Goal: Task Accomplishment & Management: Manage account settings

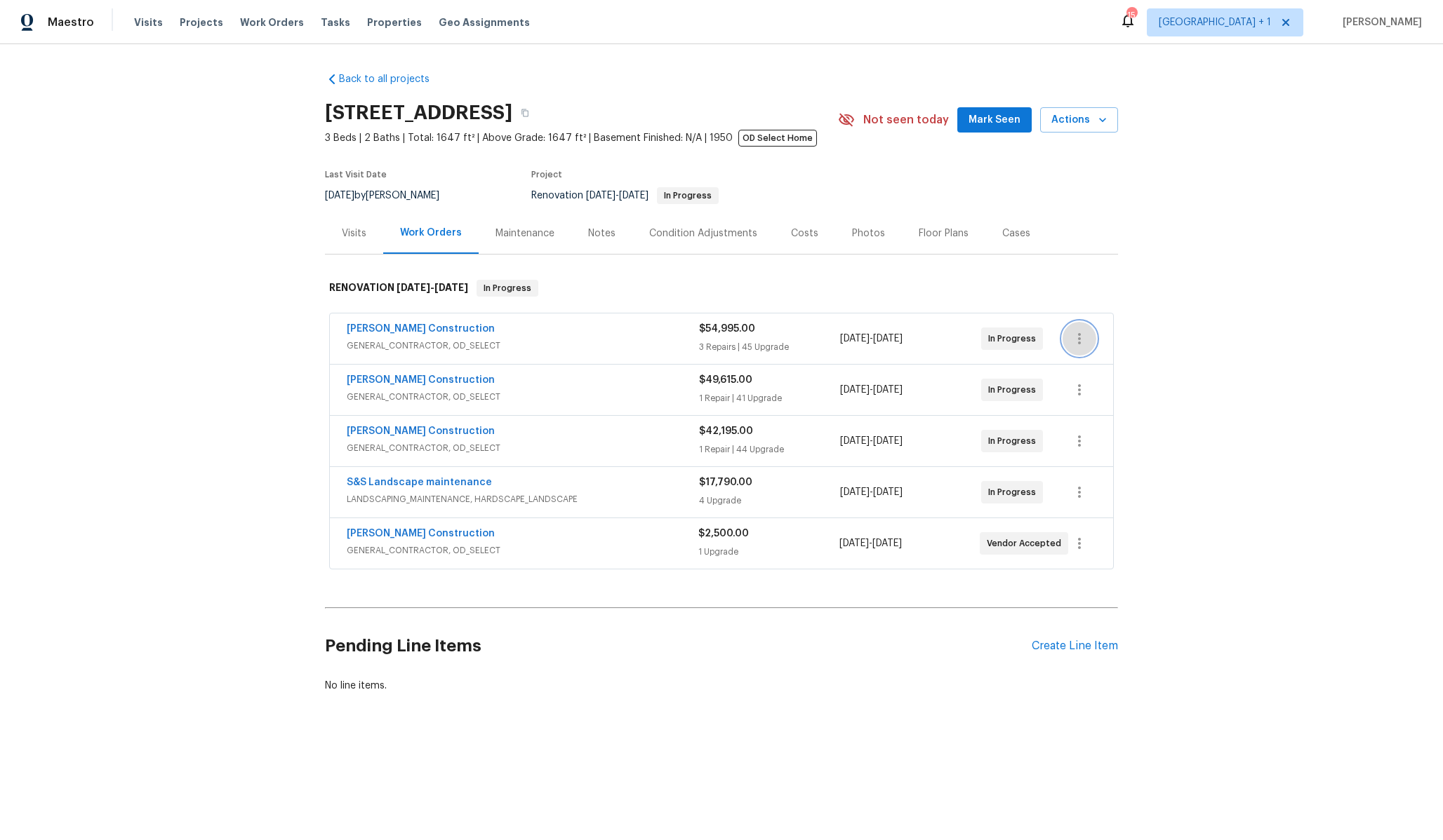
click at [1083, 335] on icon "button" at bounding box center [1079, 338] width 17 height 17
click at [1149, 339] on li "Edit" at bounding box center [1138, 339] width 152 height 23
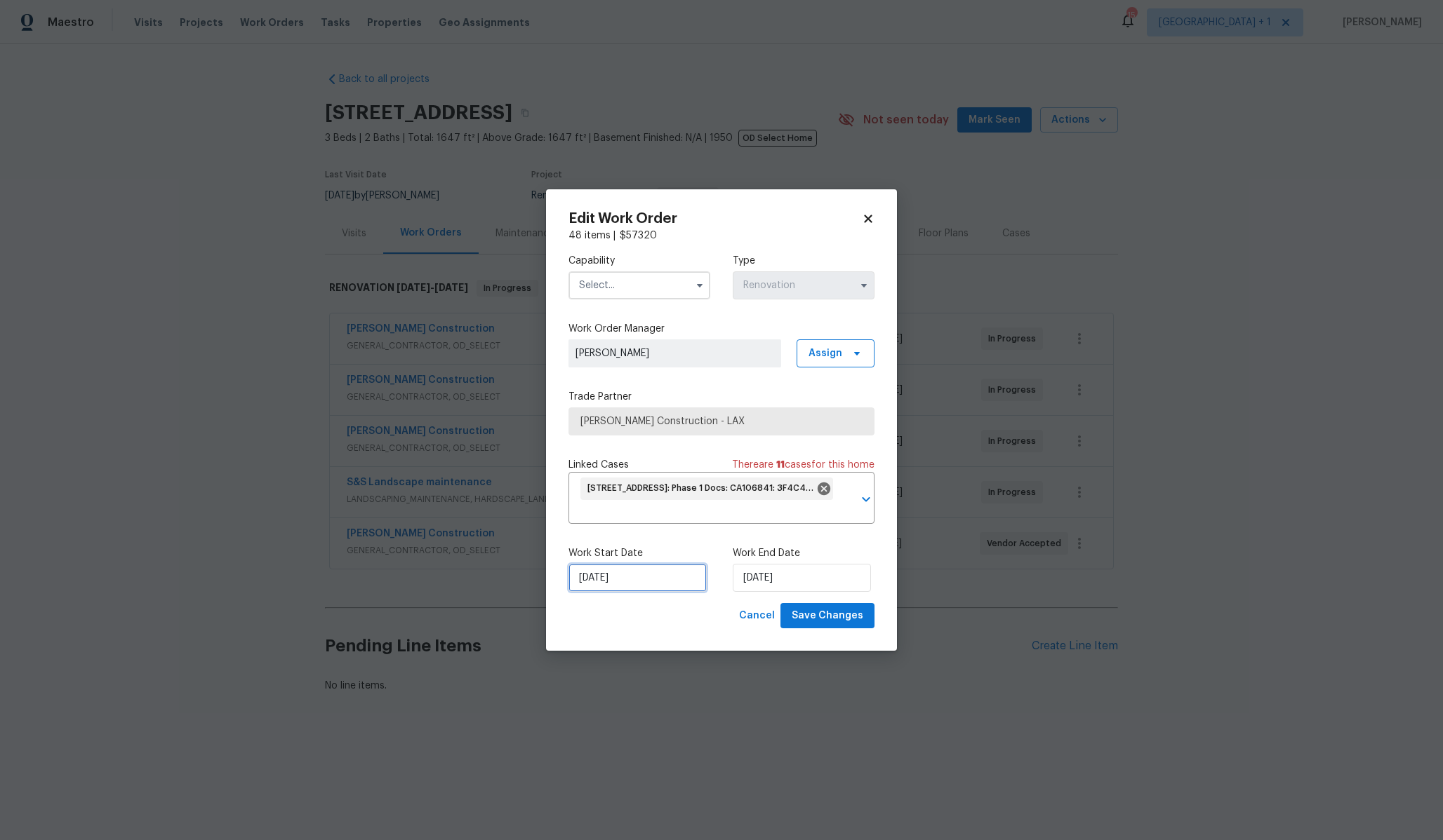
click at [644, 579] on input "[DATE]" at bounding box center [637, 577] width 138 height 28
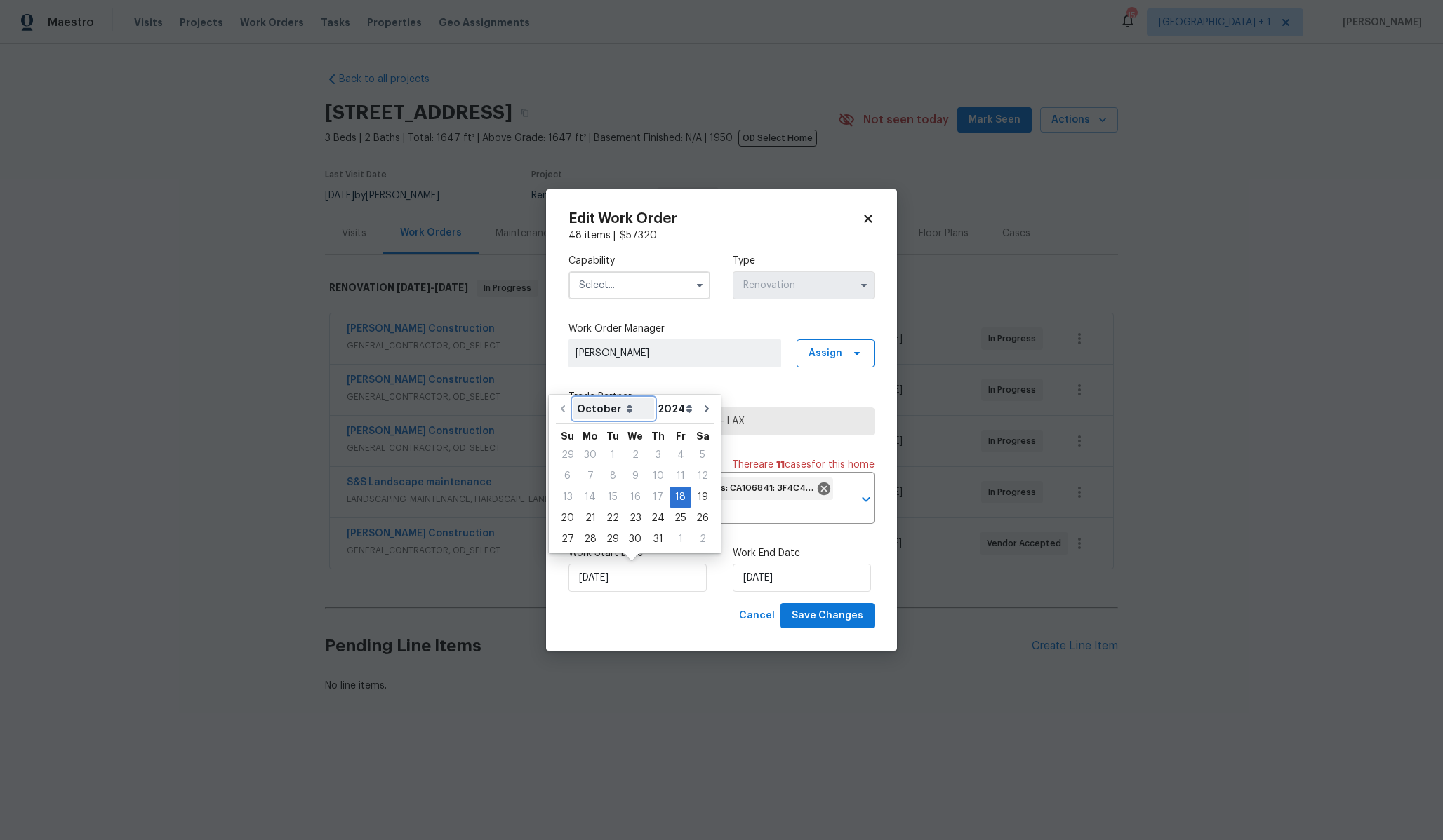
click at [611, 414] on select "October November December" at bounding box center [614, 408] width 81 height 21
click at [574, 398] on select "October November December" at bounding box center [614, 408] width 81 height 21
click at [674, 406] on select "2024 2025 2026" at bounding box center [675, 408] width 42 height 21
select select "2025"
click at [654, 398] on select "2024 2025 2026" at bounding box center [675, 408] width 42 height 21
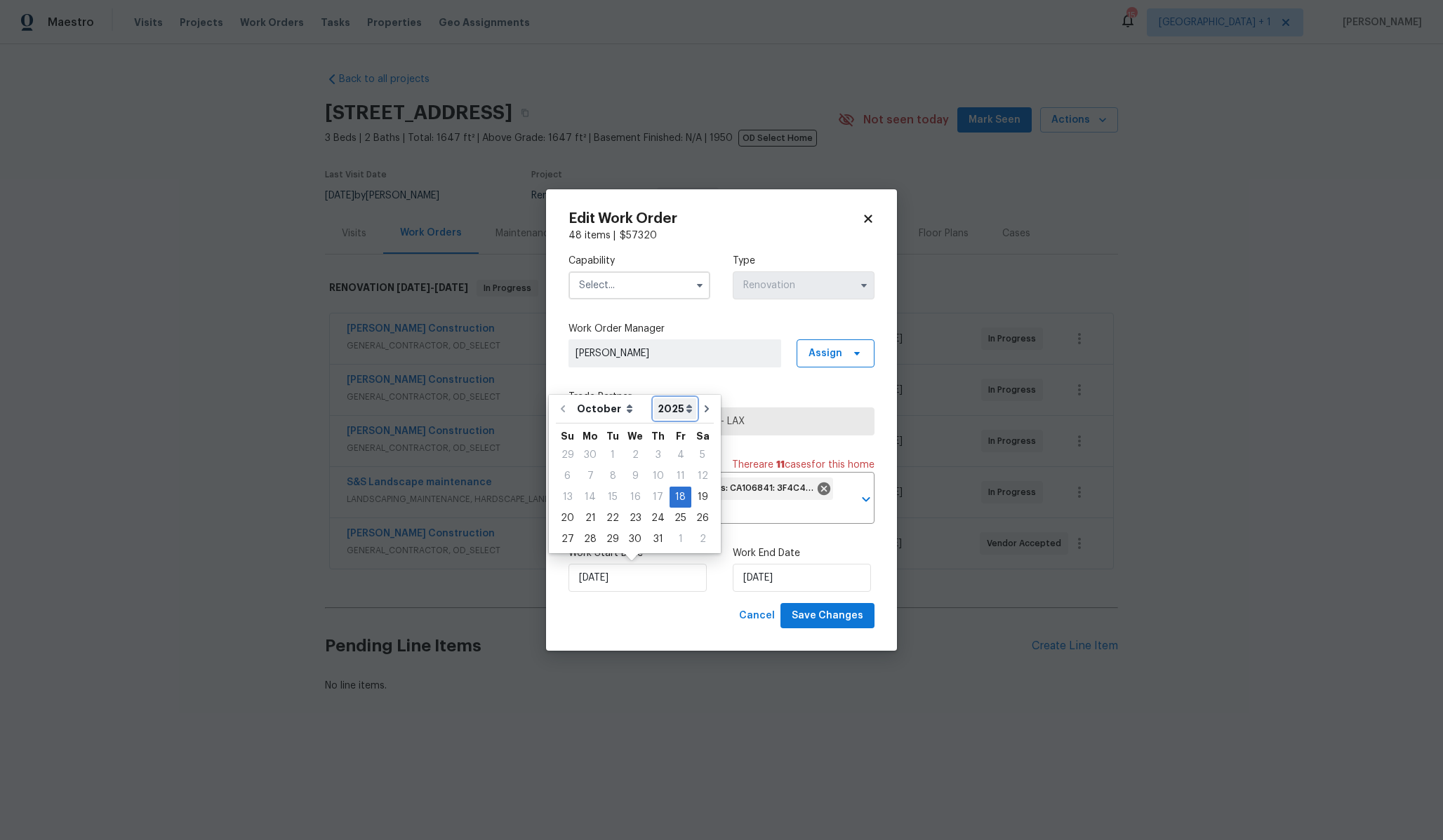
type input "[DATE]"
select select "2025"
type input "[DATE]"
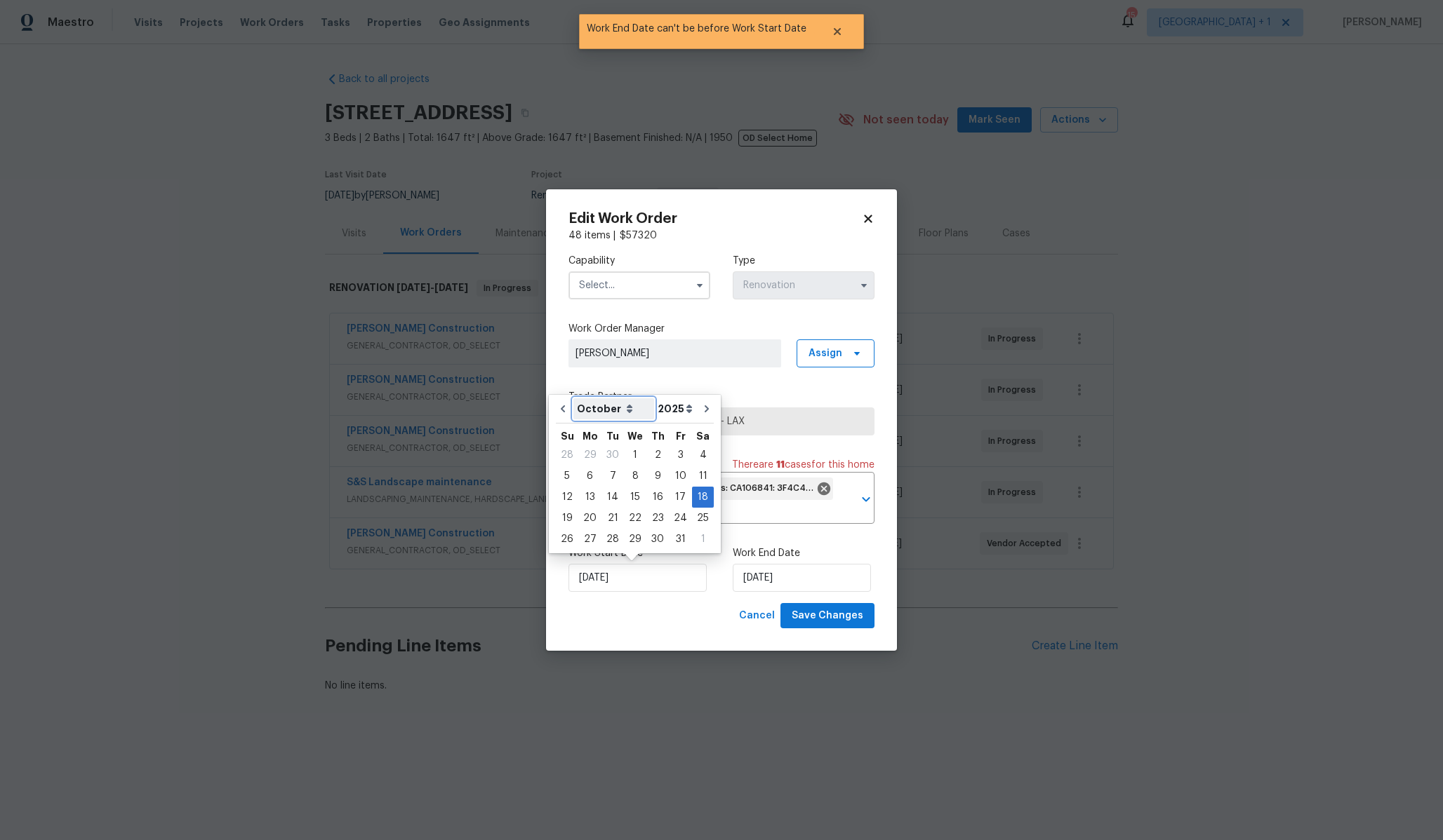
click at [607, 408] on select "September October November December" at bounding box center [614, 408] width 81 height 21
click at [594, 411] on select "September October November December" at bounding box center [614, 408] width 81 height 21
select select "8"
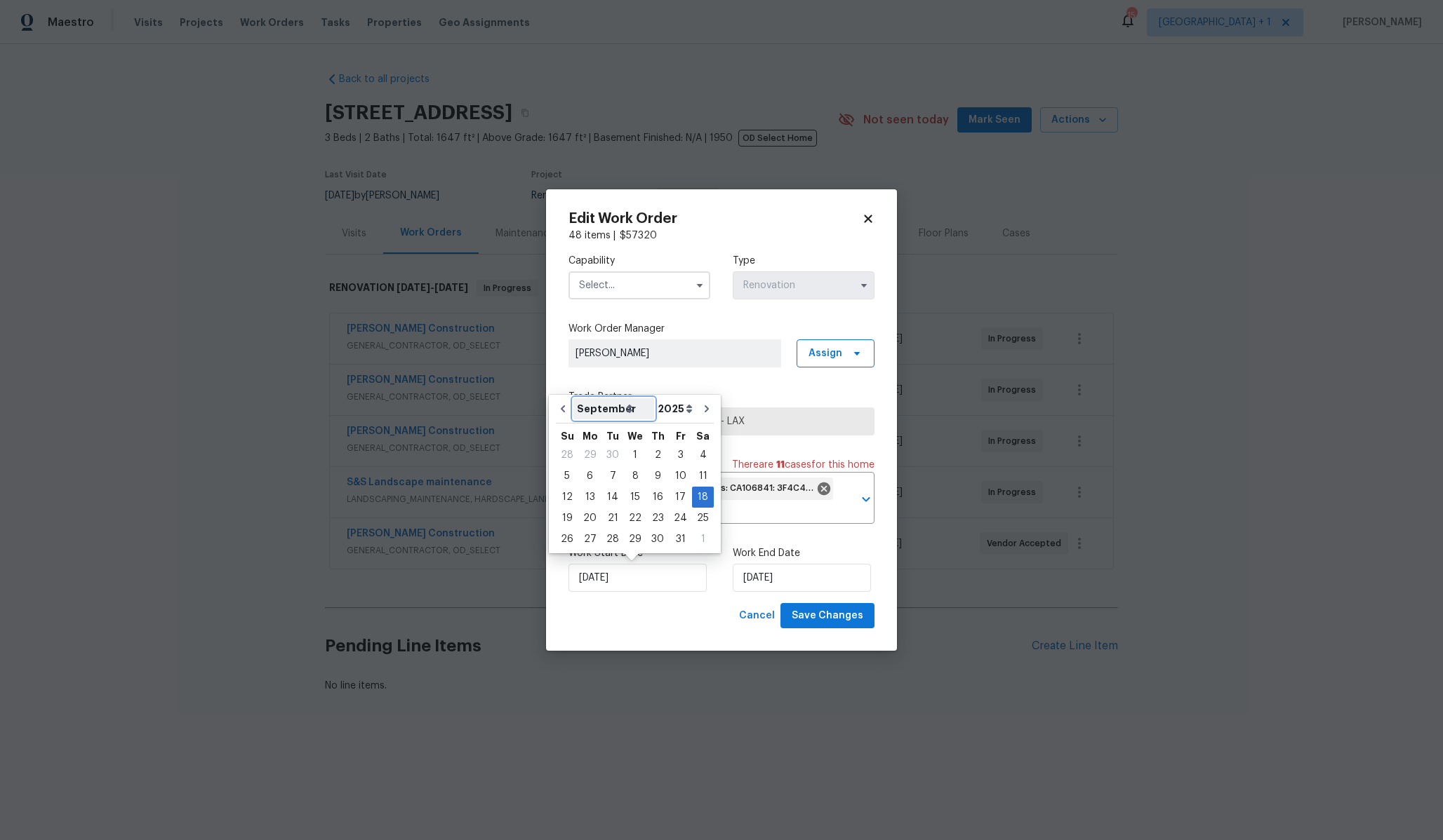
click at [574, 398] on select "September October November December" at bounding box center [614, 408] width 81 height 21
type input "[DATE]"
select select "8"
click at [589, 406] on select "September October November December" at bounding box center [614, 408] width 81 height 21
click at [574, 398] on select "September October November December" at bounding box center [614, 408] width 81 height 21
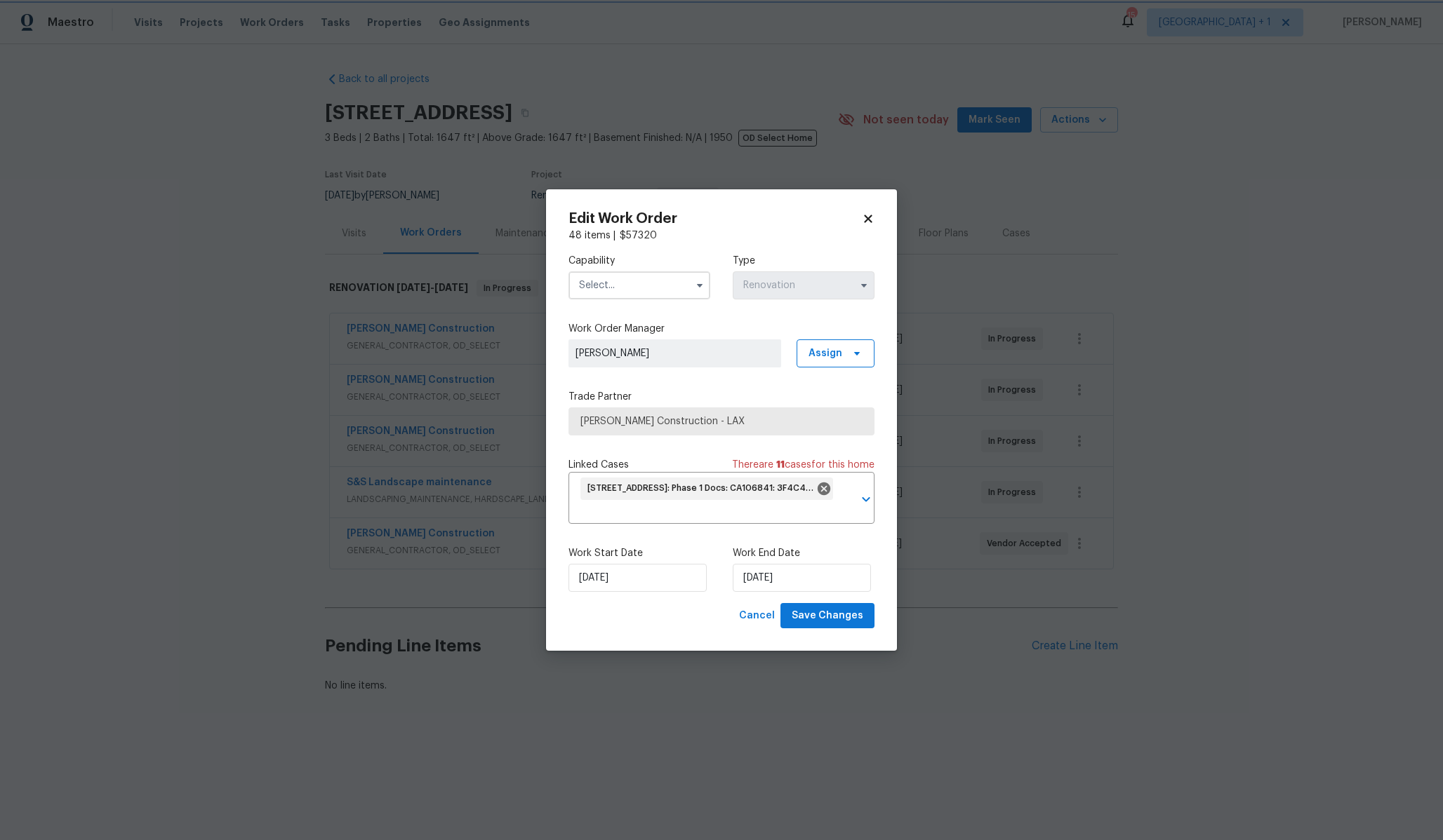
click at [768, 372] on div "Capability Type Renovation Work Order Manager [PERSON_NAME] Assign Trade Partne…" at bounding box center [721, 423] width 306 height 361
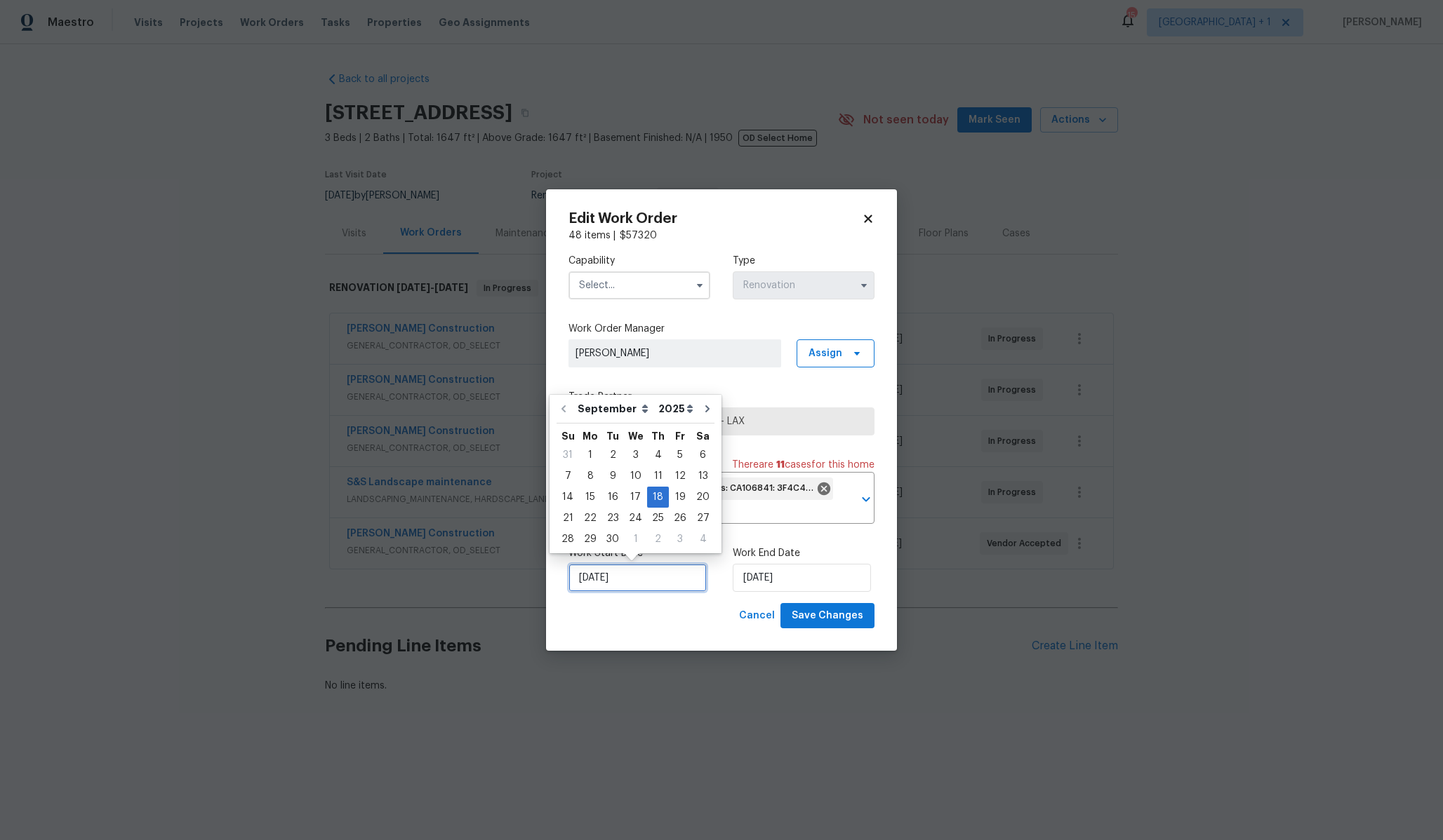
click at [597, 581] on input "[DATE]" at bounding box center [637, 577] width 138 height 28
click at [606, 401] on select "September October November December" at bounding box center [614, 408] width 81 height 21
click at [589, 455] on div "1" at bounding box center [589, 455] width 22 height 19
click at [610, 578] on input "[DATE]" at bounding box center [637, 577] width 138 height 28
click at [594, 572] on input "[DATE]" at bounding box center [637, 577] width 138 height 28
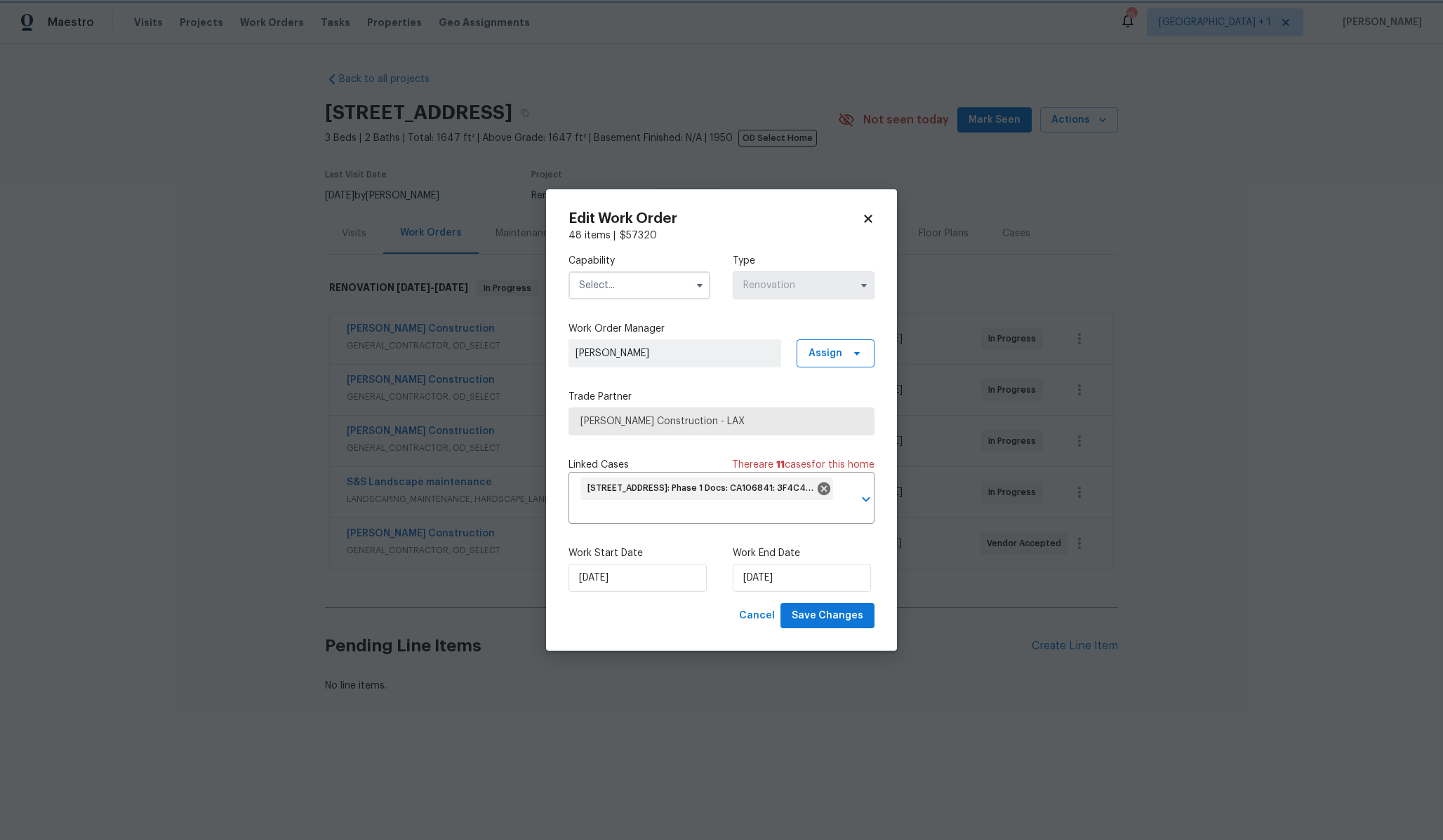
click at [687, 603] on div "Cancel Save Changes" at bounding box center [721, 616] width 306 height 26
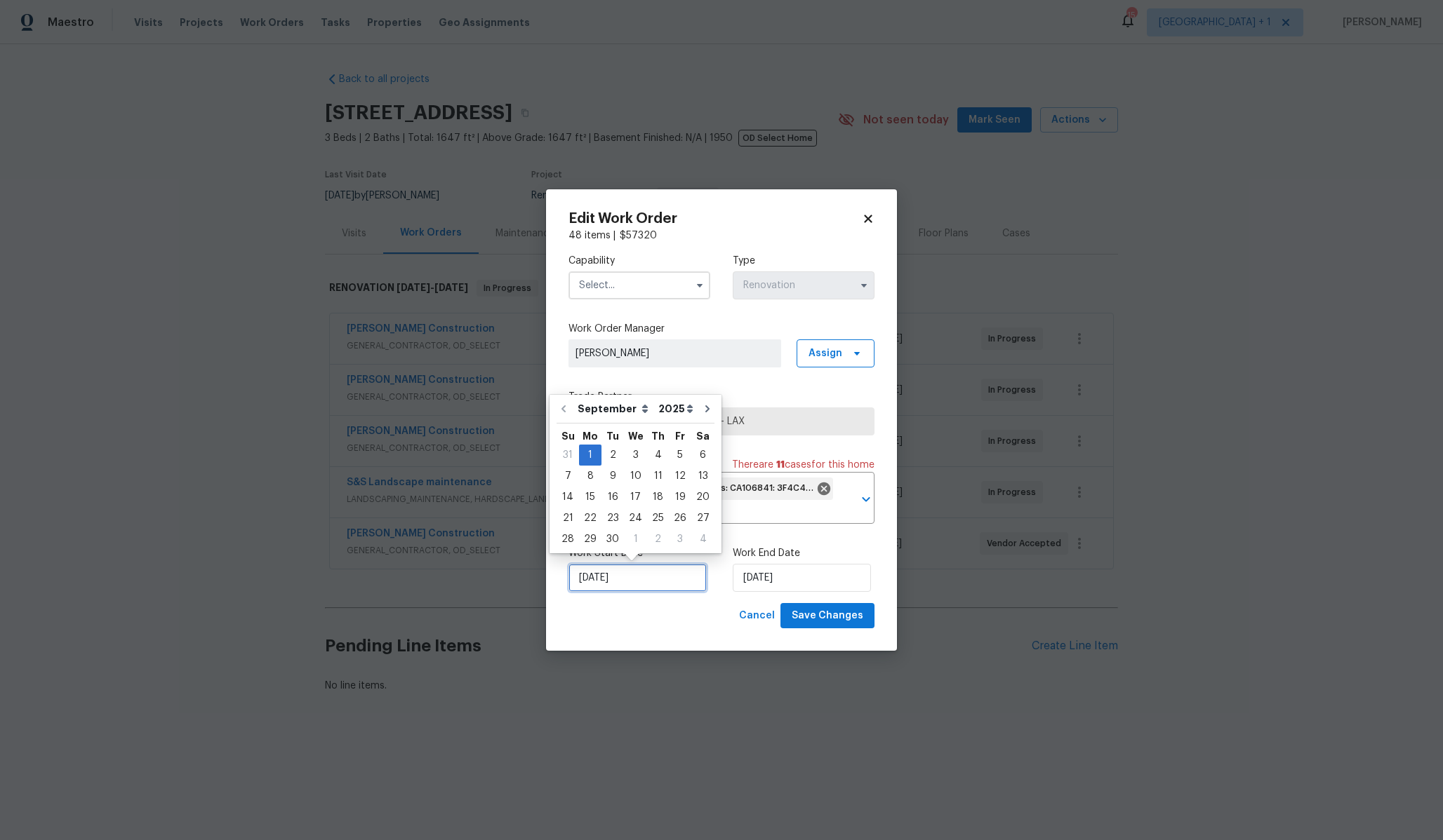
click at [594, 575] on input "[DATE]" at bounding box center [637, 577] width 138 height 28
click at [602, 575] on input "[DATE]" at bounding box center [637, 577] width 138 height 28
click at [608, 575] on input "[DATE]" at bounding box center [637, 577] width 138 height 28
click at [606, 575] on input "[DATE]" at bounding box center [637, 577] width 138 height 28
type input "[DATE]"
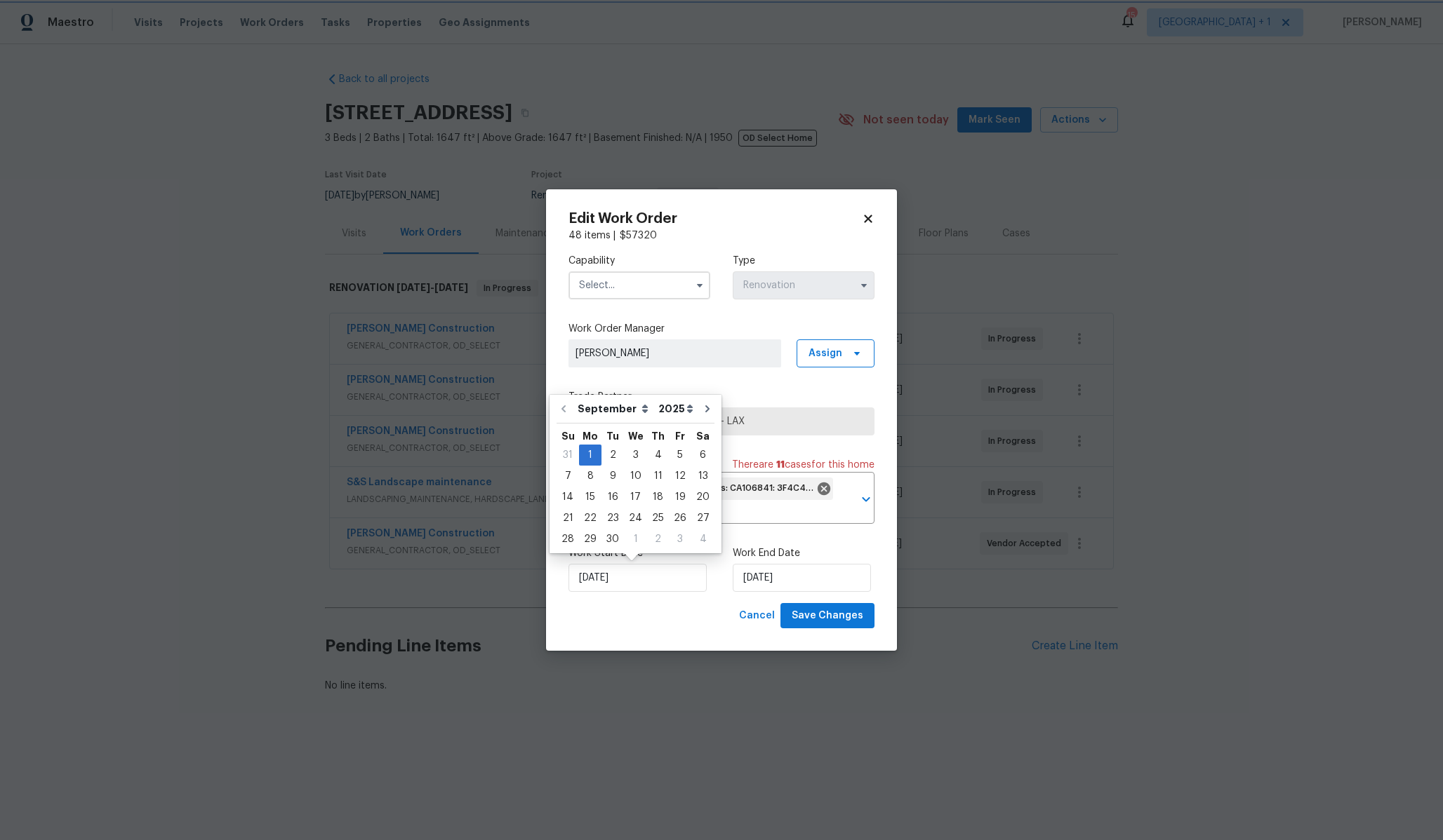
click at [649, 595] on div "Work Start Date [DATE] Work End Date [DATE]" at bounding box center [721, 569] width 306 height 68
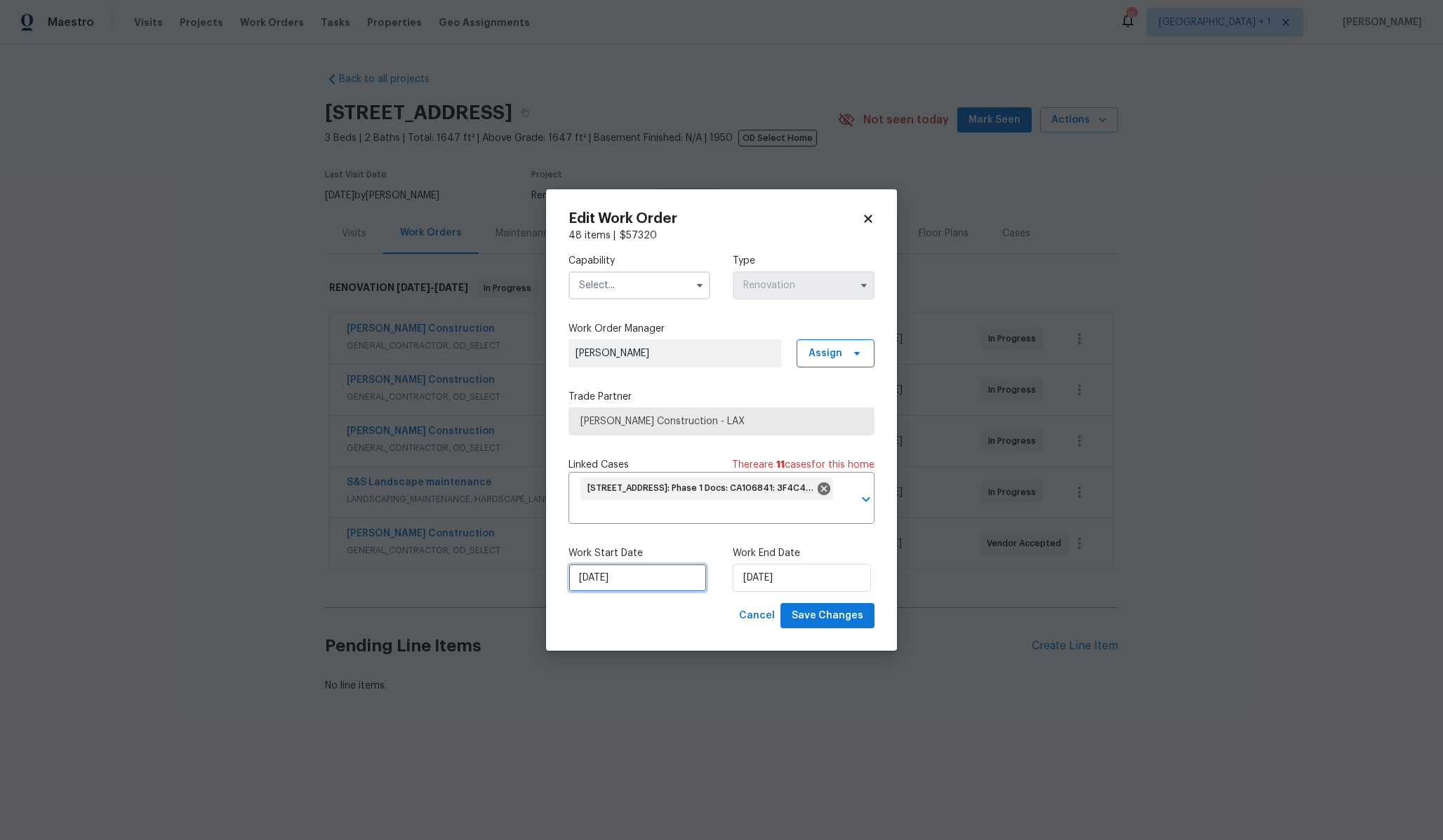
click at [650, 572] on input "[DATE]" at bounding box center [637, 577] width 138 height 28
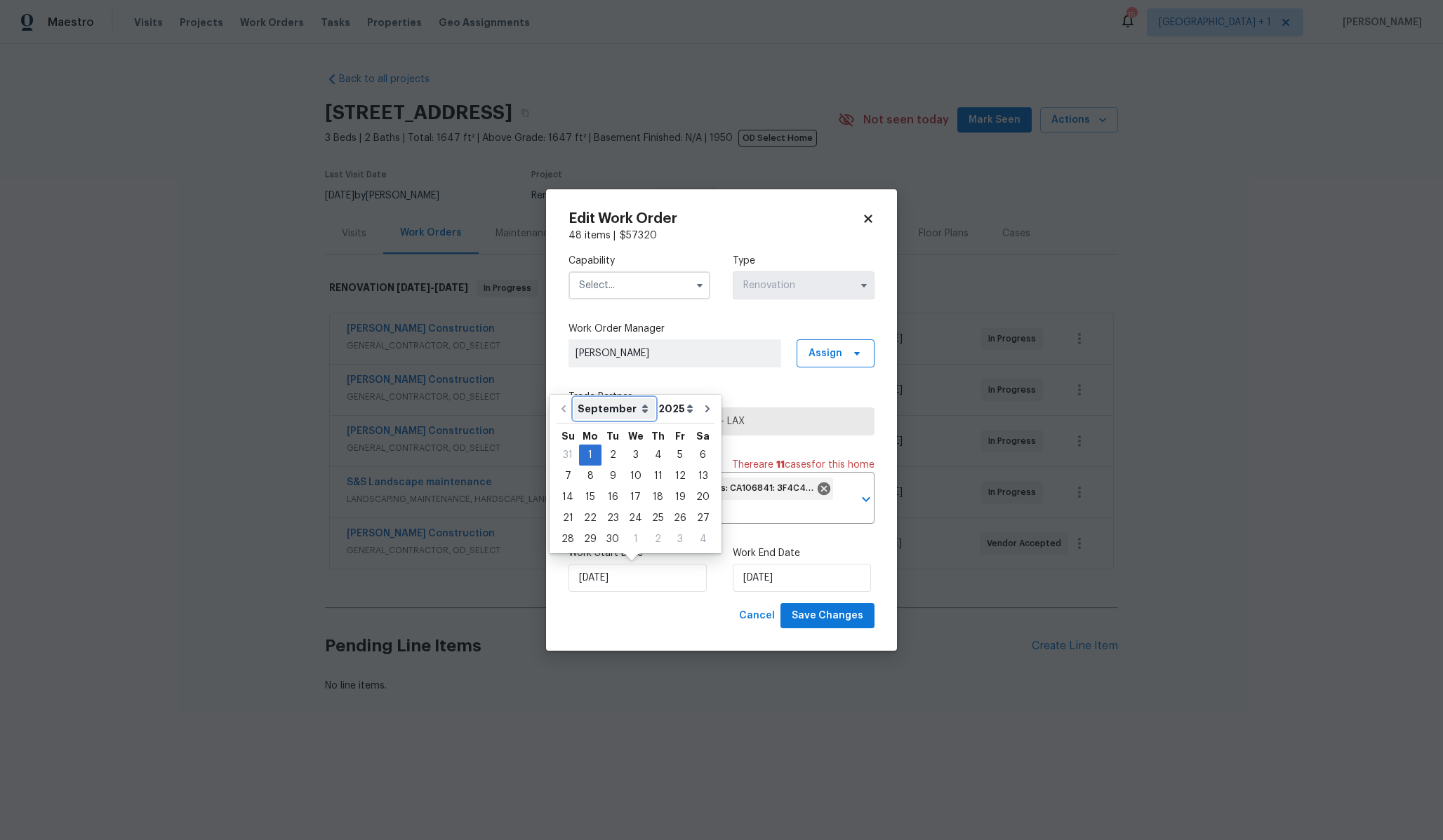
click at [633, 405] on select "September October November December" at bounding box center [614, 408] width 81 height 21
click at [677, 409] on select "2025 2026" at bounding box center [675, 408] width 42 height 21
select select "2026"
click at [654, 398] on select "2025 2026" at bounding box center [675, 408] width 42 height 21
type input "[DATE]"
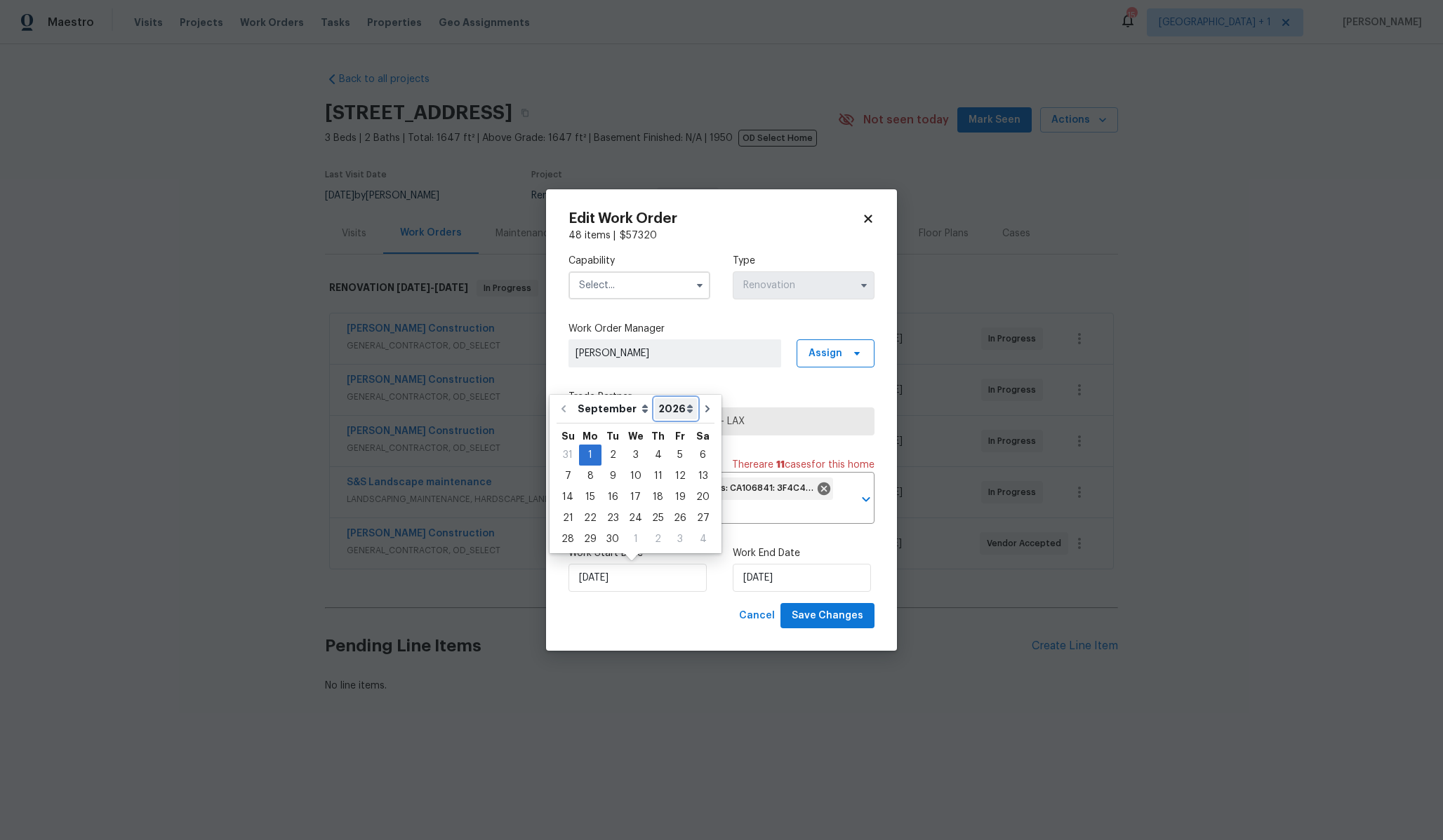
select select "2026"
type input "[DATE]"
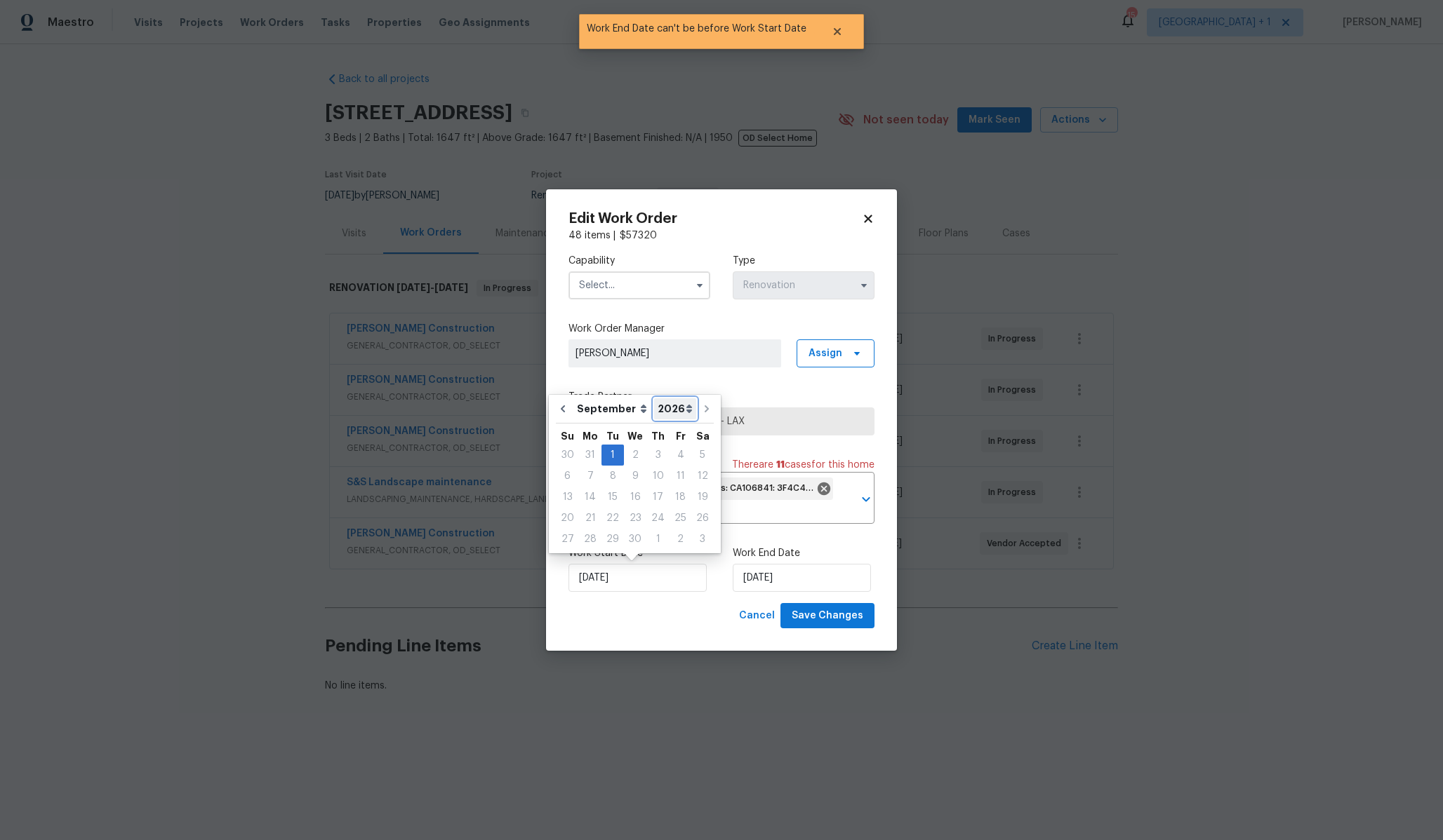
click at [673, 406] on select "2025 2026" at bounding box center [675, 408] width 42 height 21
select select "2025"
click at [654, 398] on select "2025 2026" at bounding box center [675, 408] width 42 height 21
type input "[DATE]"
select select "2025"
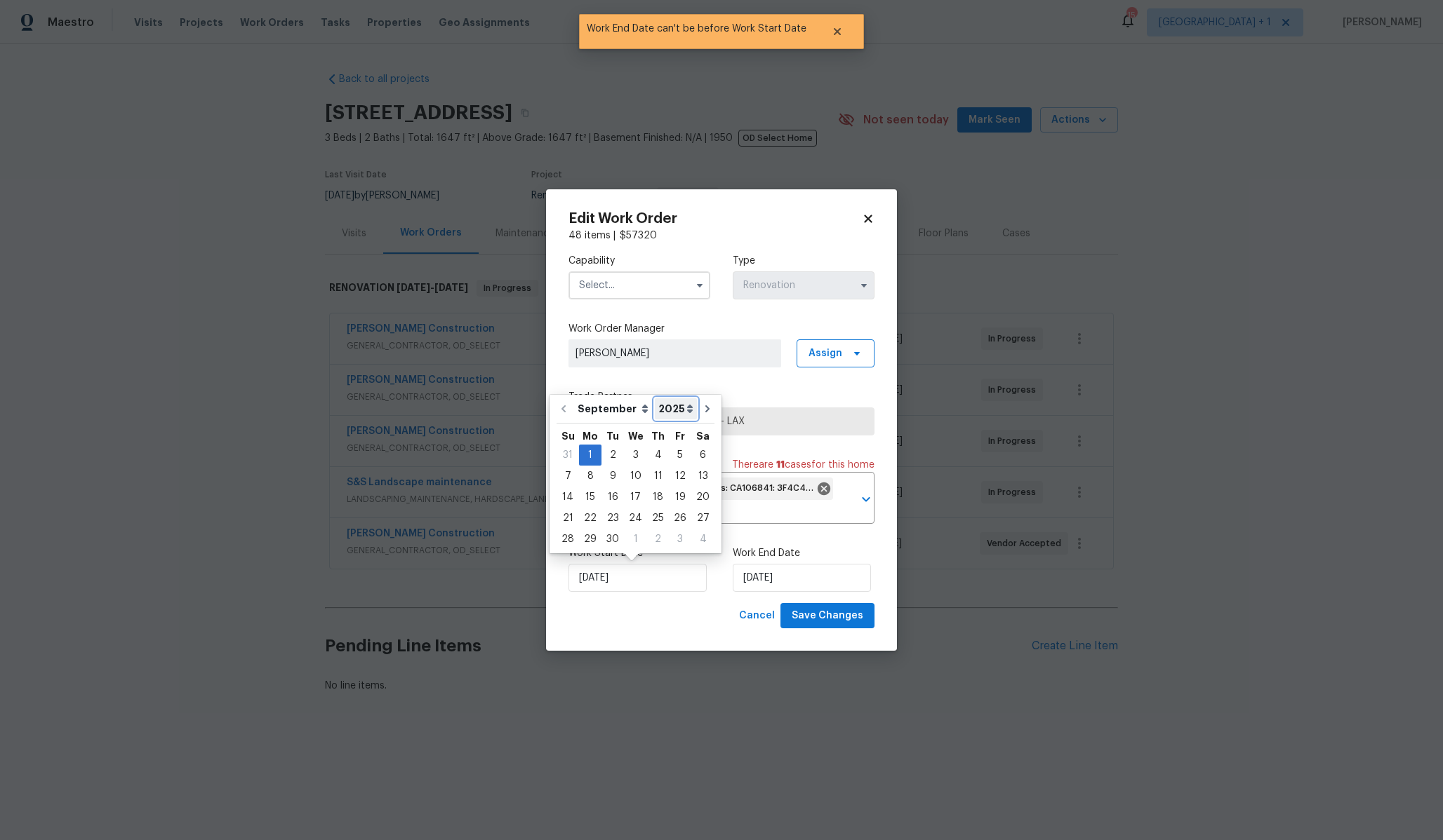
click at [664, 407] on select "2025 2026" at bounding box center [675, 408] width 42 height 21
click at [654, 398] on select "2025 2026" at bounding box center [675, 408] width 42 height 21
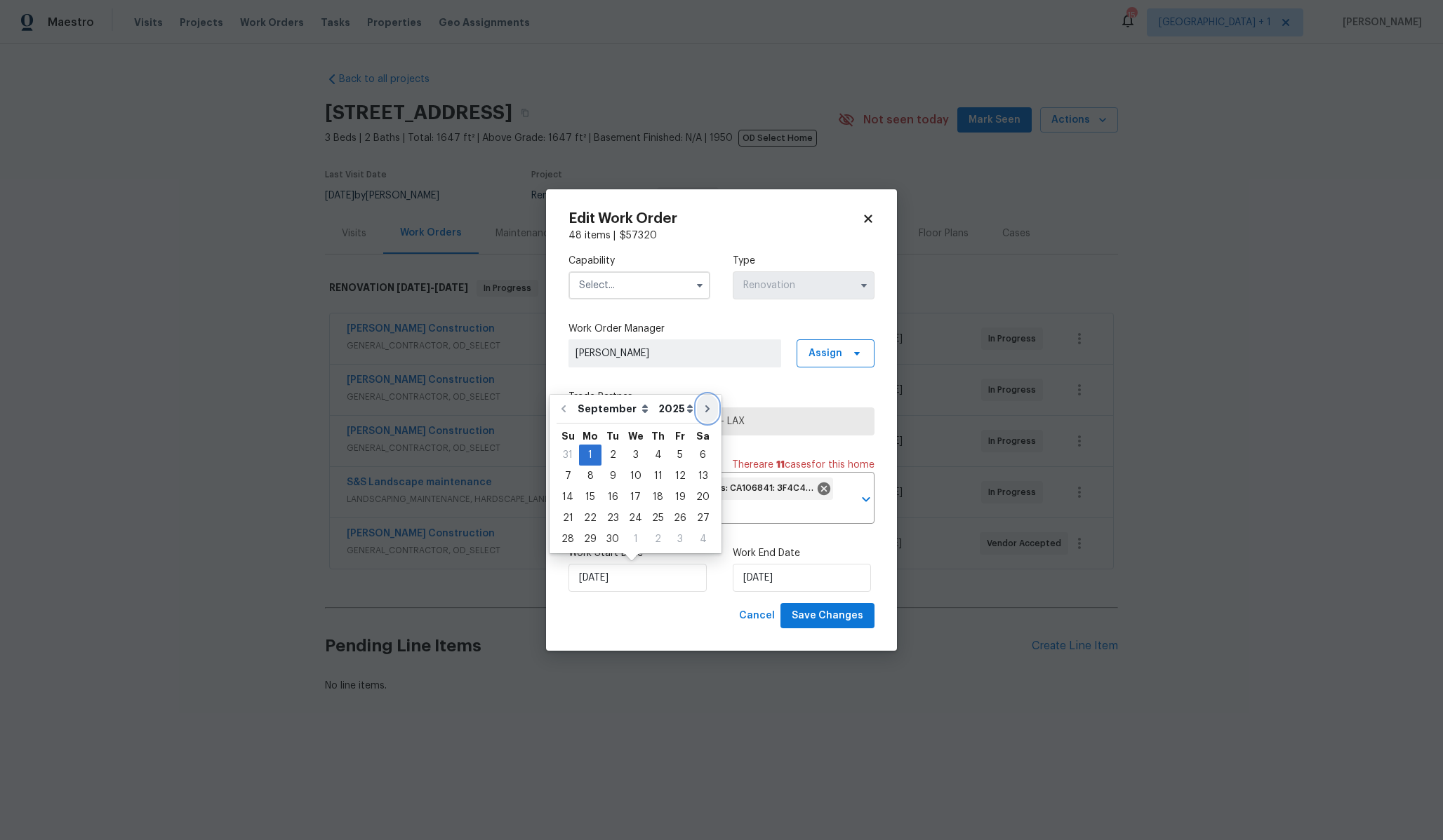
click at [701, 408] on icon "Go to next month" at bounding box center [707, 409] width 12 height 12
type input "[DATE]"
select select "9"
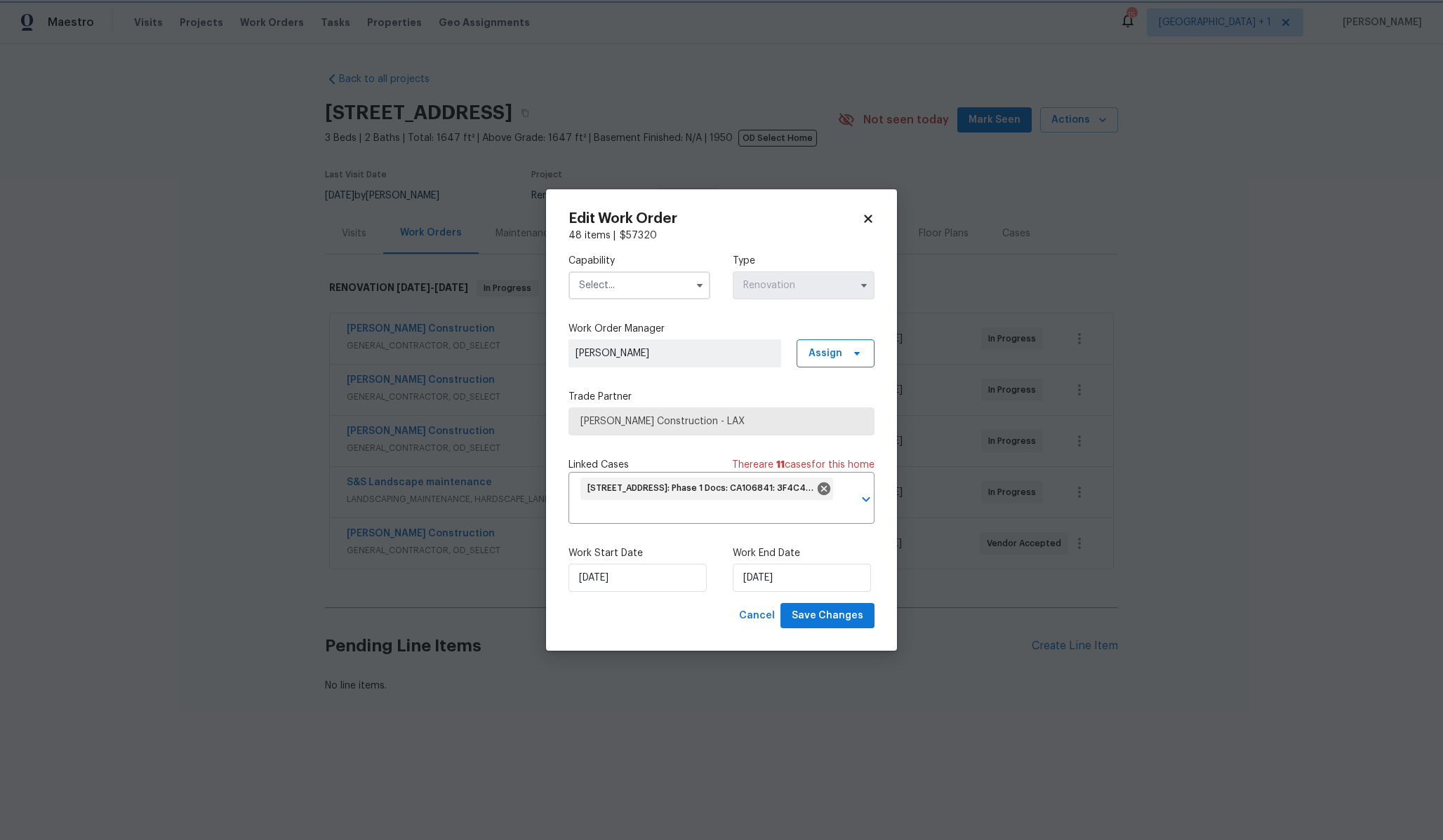
click at [888, 207] on div "Edit Work Order 48 items | $ 57320 Capability Type Renovation Work Order Manage…" at bounding box center [722, 420] width 351 height 462
click at [863, 207] on div "Edit Work Order 48 items | $ 57320 Capability Type Renovation Work Order Manage…" at bounding box center [722, 420] width 351 height 462
click at [867, 215] on icon at bounding box center [867, 219] width 12 height 12
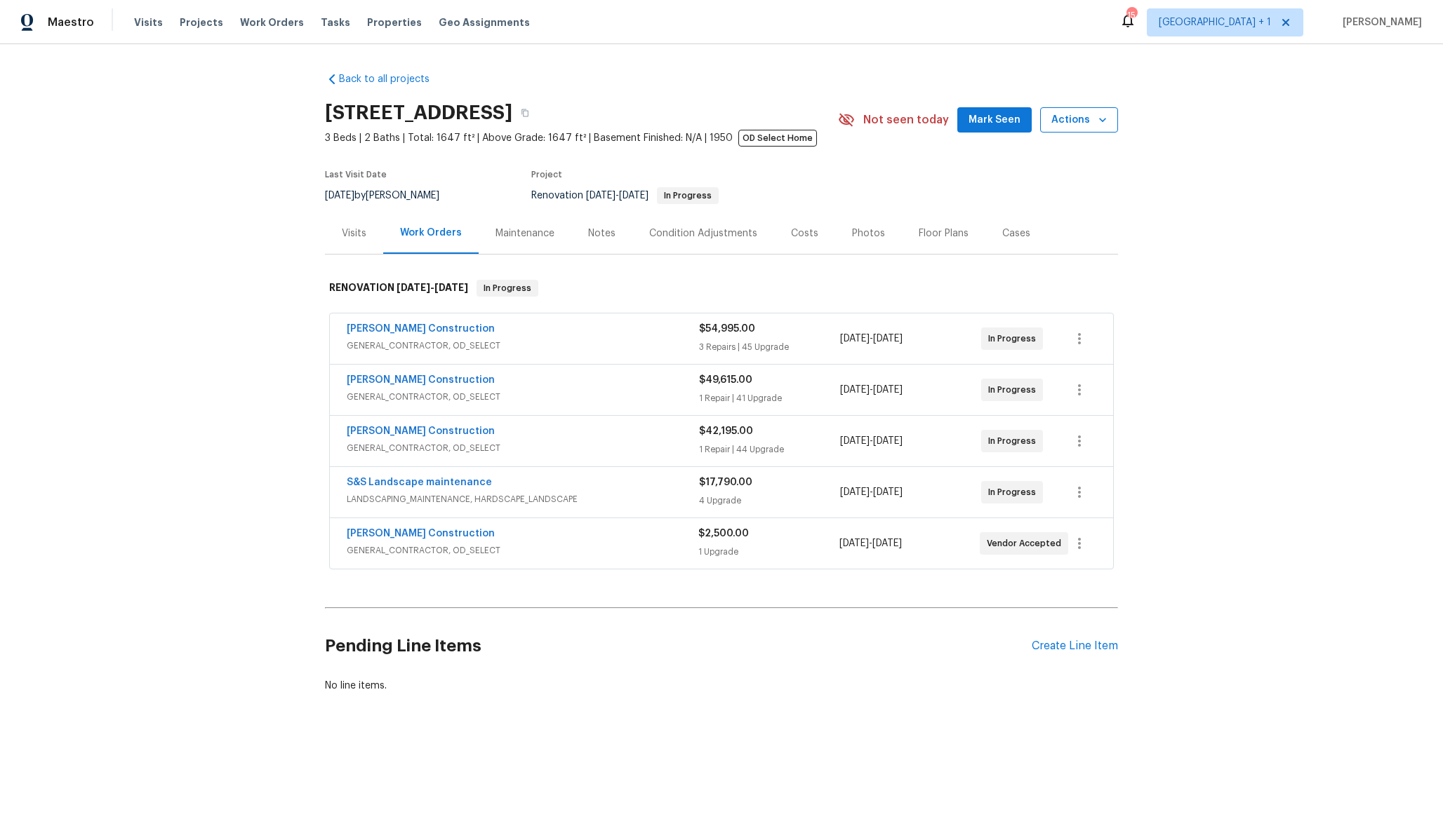
click at [1091, 126] on span "Actions" at bounding box center [1079, 120] width 56 height 17
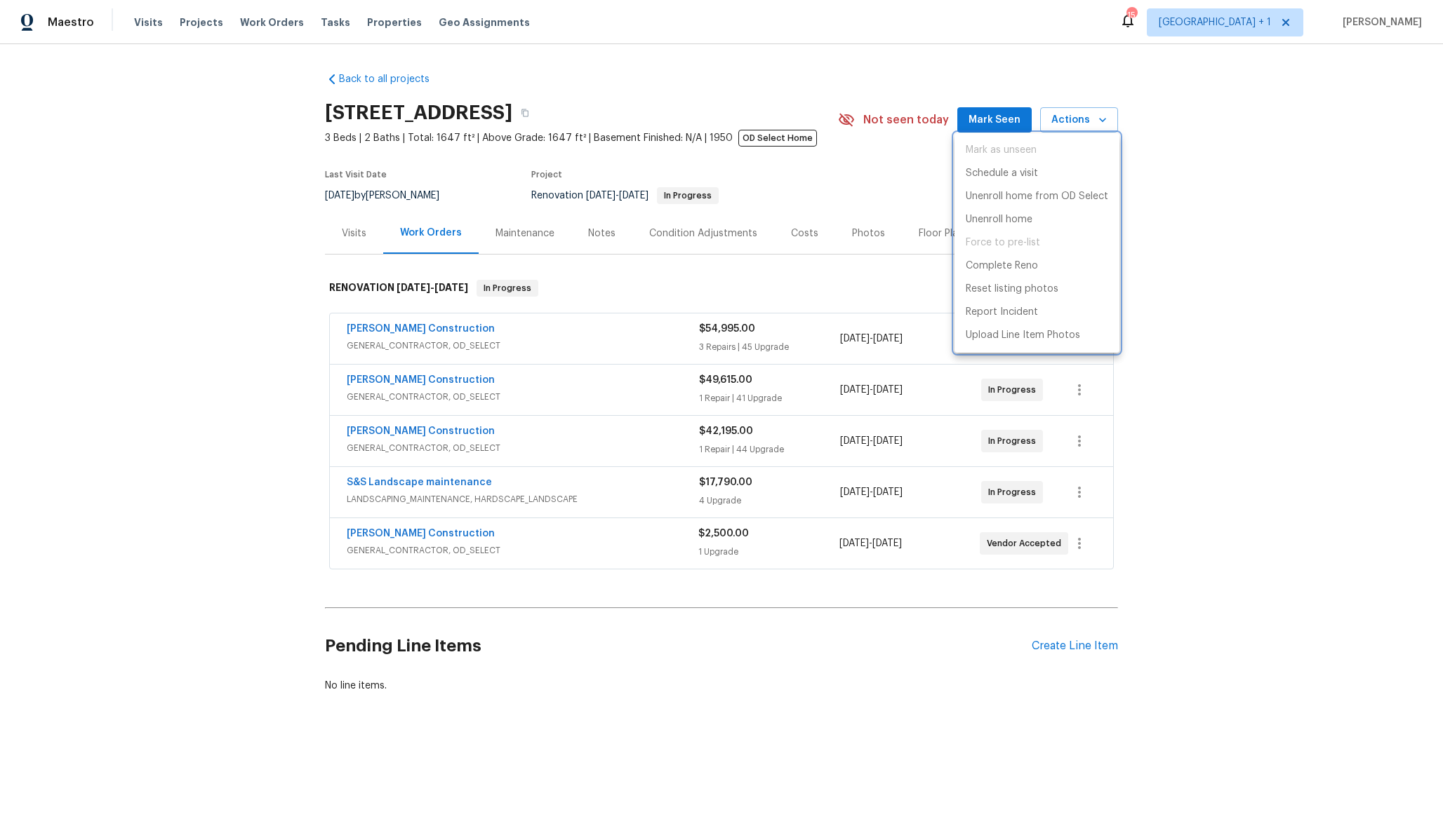
click at [1181, 177] on div at bounding box center [722, 420] width 1443 height 840
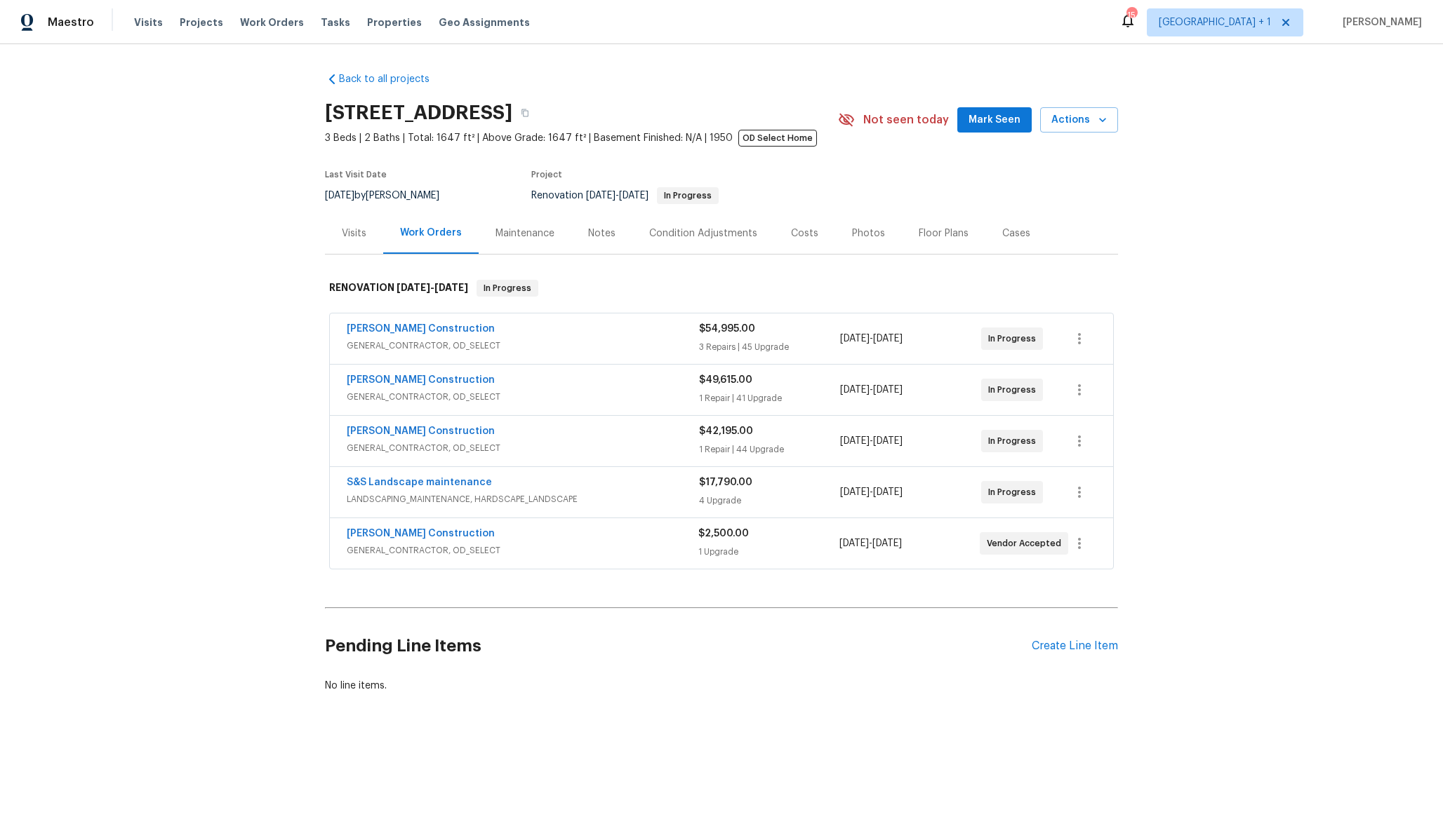
click at [717, 197] on span "In Progress" at bounding box center [687, 196] width 59 height 9
click at [1076, 333] on icon "button" at bounding box center [1079, 338] width 17 height 17
click at [1118, 331] on li "Edit" at bounding box center [1138, 339] width 152 height 23
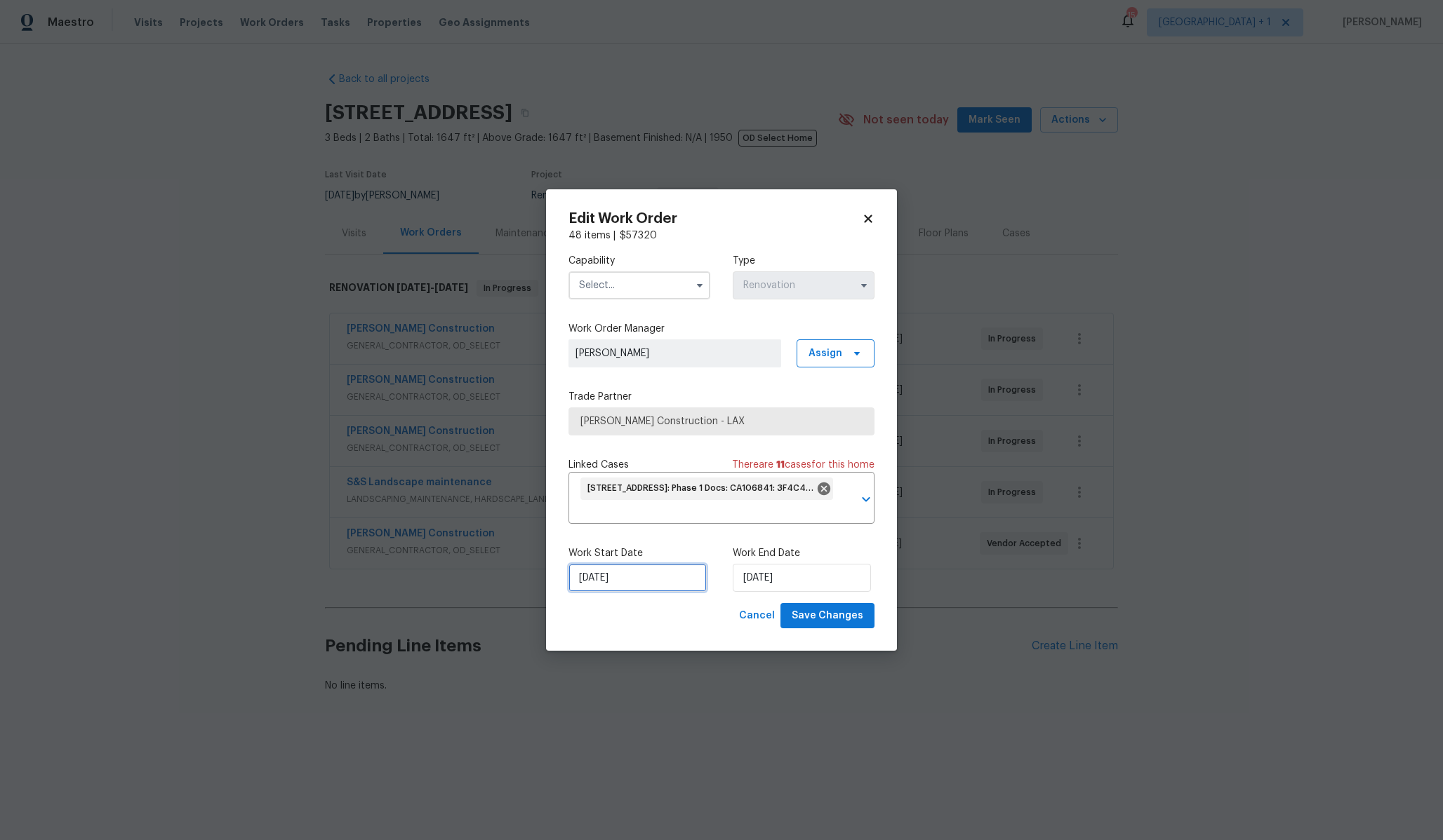
click at [597, 580] on input "[DATE]" at bounding box center [637, 577] width 138 height 28
select select "9"
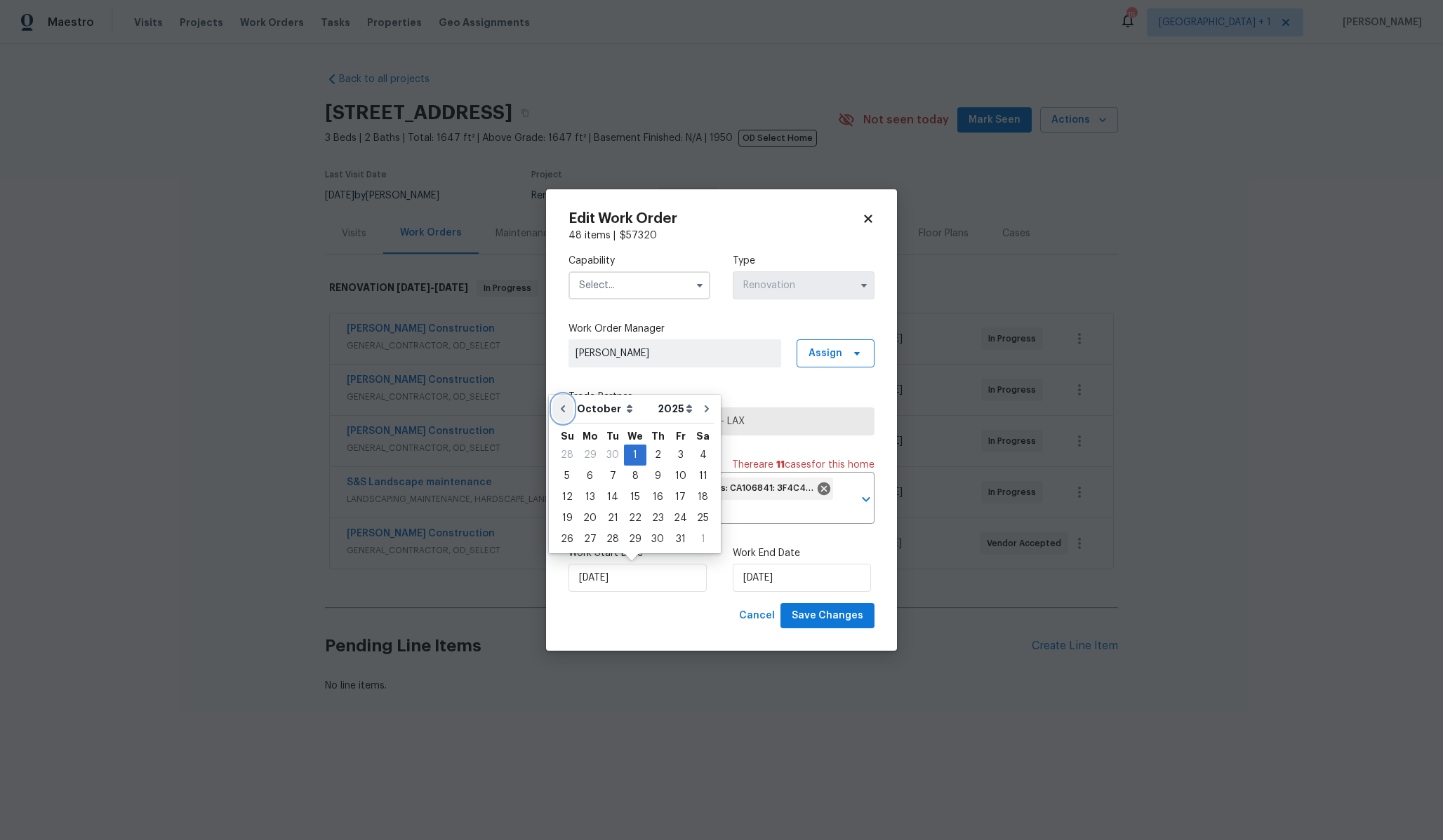
click at [559, 408] on icon "Go to previous month" at bounding box center [563, 409] width 12 height 12
type input "[DATE]"
select select "8"
click at [1030, 431] on body "Maestro Visits Projects Work Orders Tasks Properties Geo Assignments 15 [GEOGRA…" at bounding box center [722, 394] width 1443 height 788
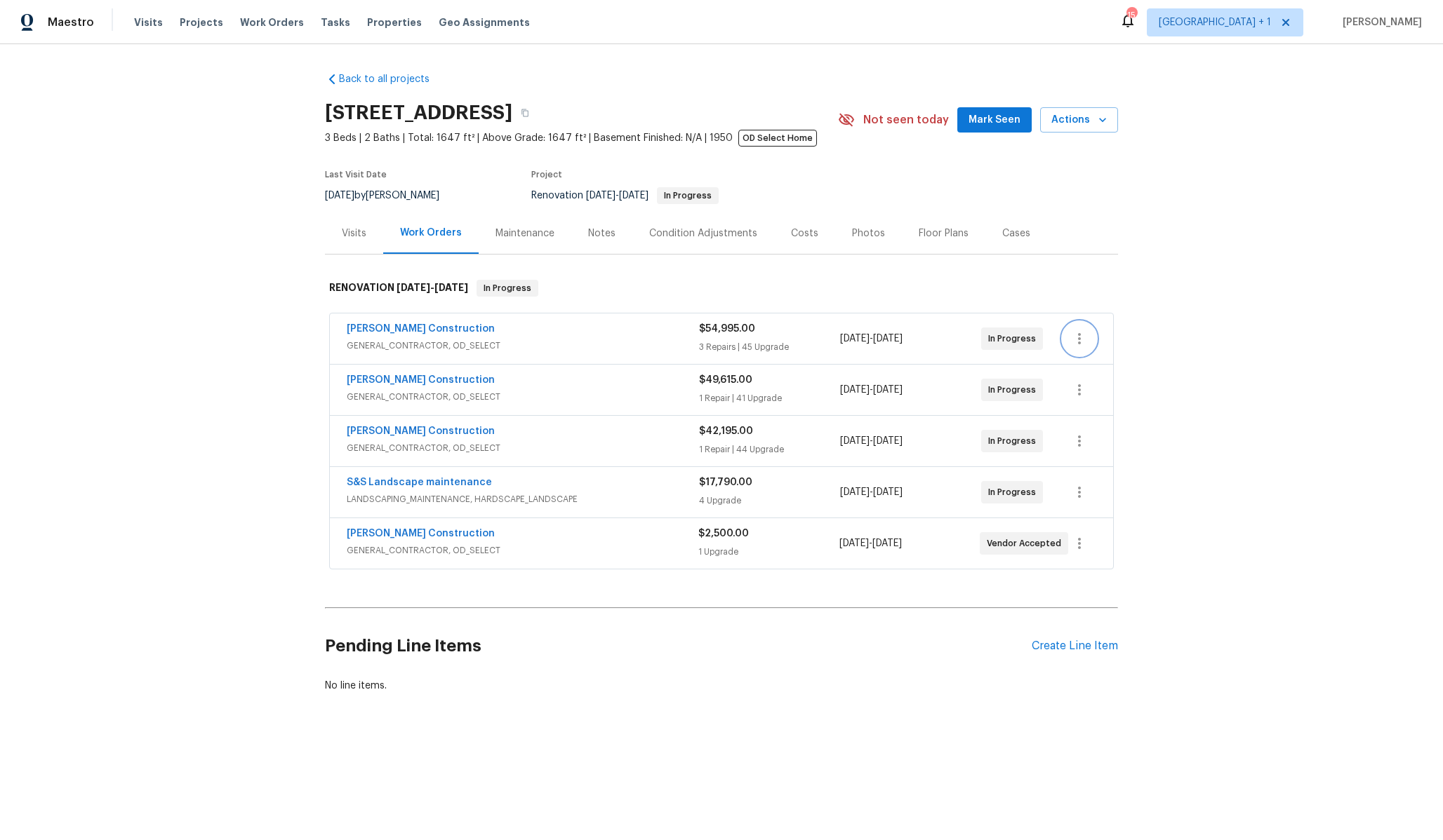
click at [1093, 338] on button "button" at bounding box center [1078, 338] width 34 height 34
click at [1103, 334] on li "Edit" at bounding box center [1138, 339] width 152 height 23
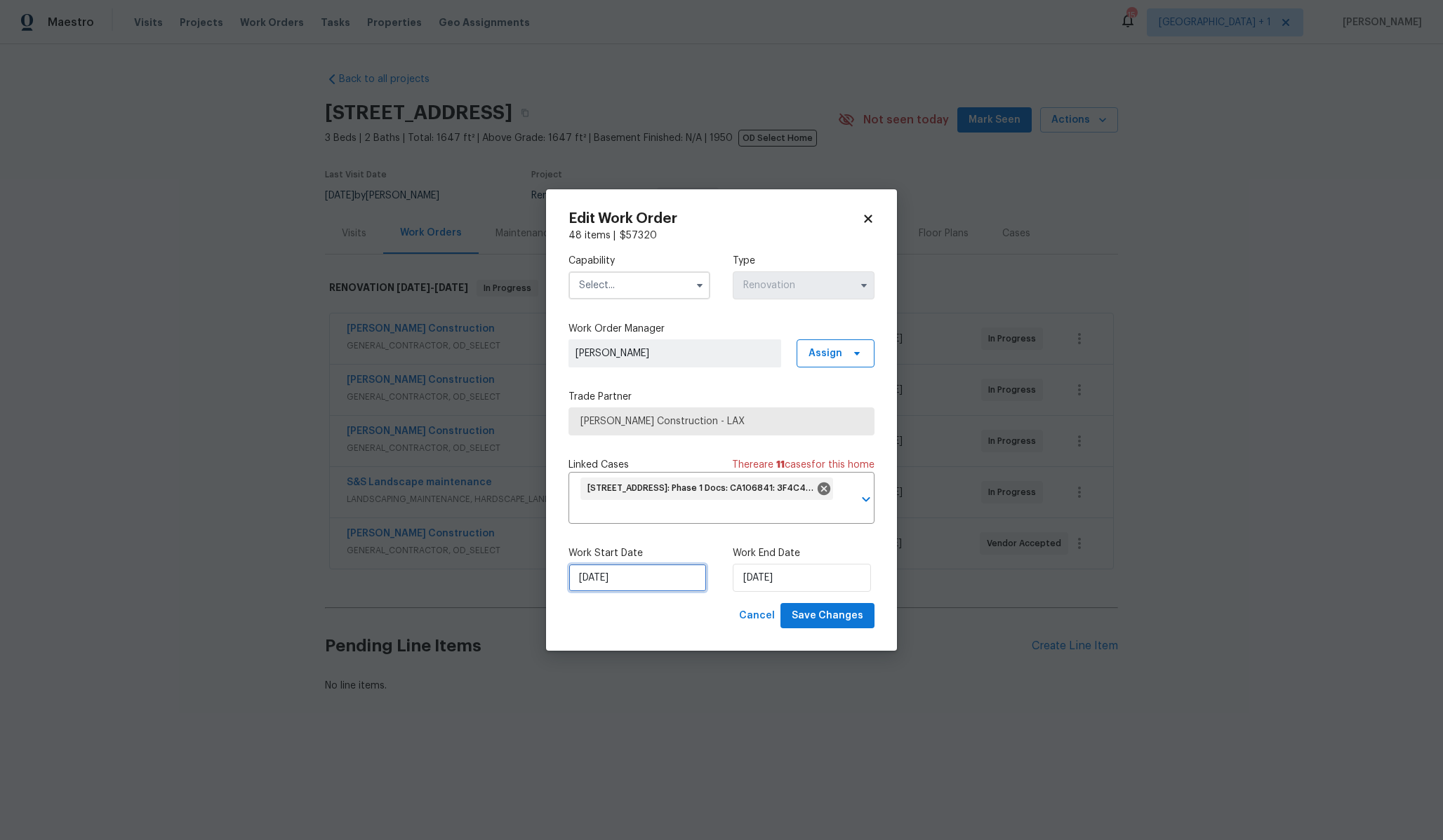
click at [654, 580] on input "[DATE]" at bounding box center [637, 577] width 138 height 28
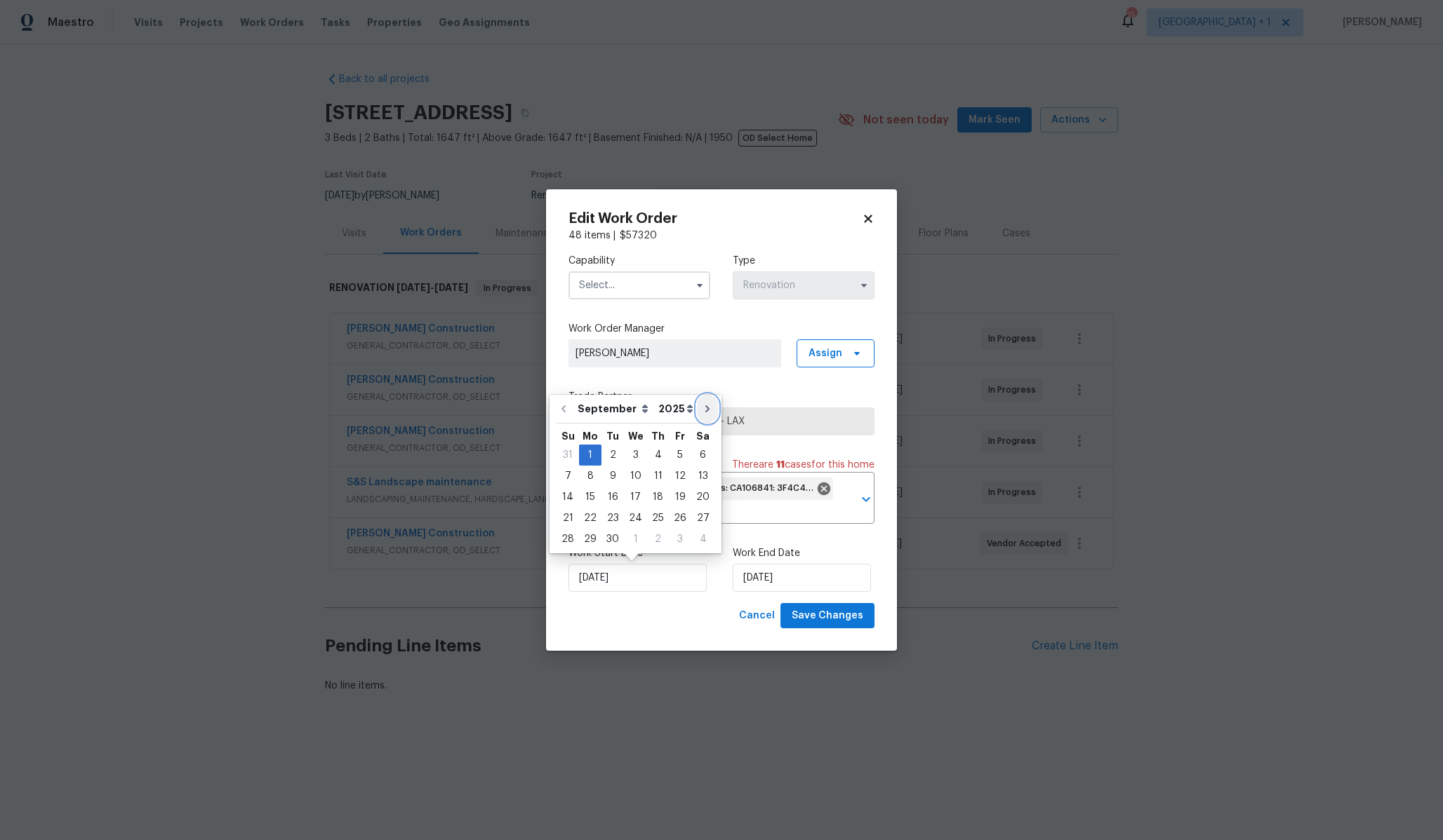
click at [702, 408] on icon "Go to next month" at bounding box center [707, 409] width 12 height 12
type input "[DATE]"
select select "9"
click at [703, 408] on icon "Go to next month" at bounding box center [707, 409] width 12 height 12
type input "[DATE]"
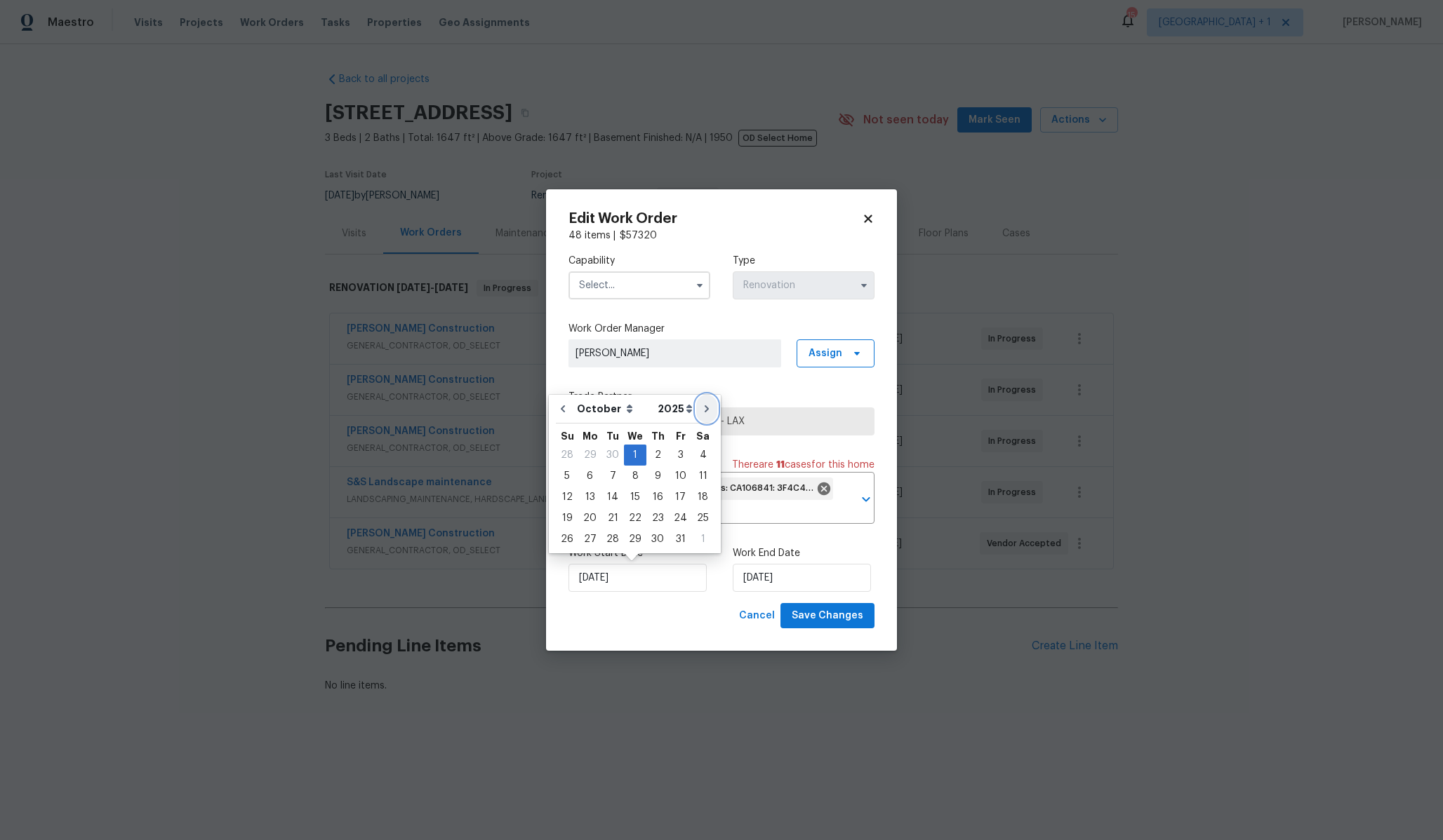
select select "10"
click at [701, 385] on icon "Go to next month" at bounding box center [707, 388] width 12 height 12
type input "[DATE]"
select select "11"
click at [701, 408] on icon "Go to next month" at bounding box center [707, 409] width 12 height 12
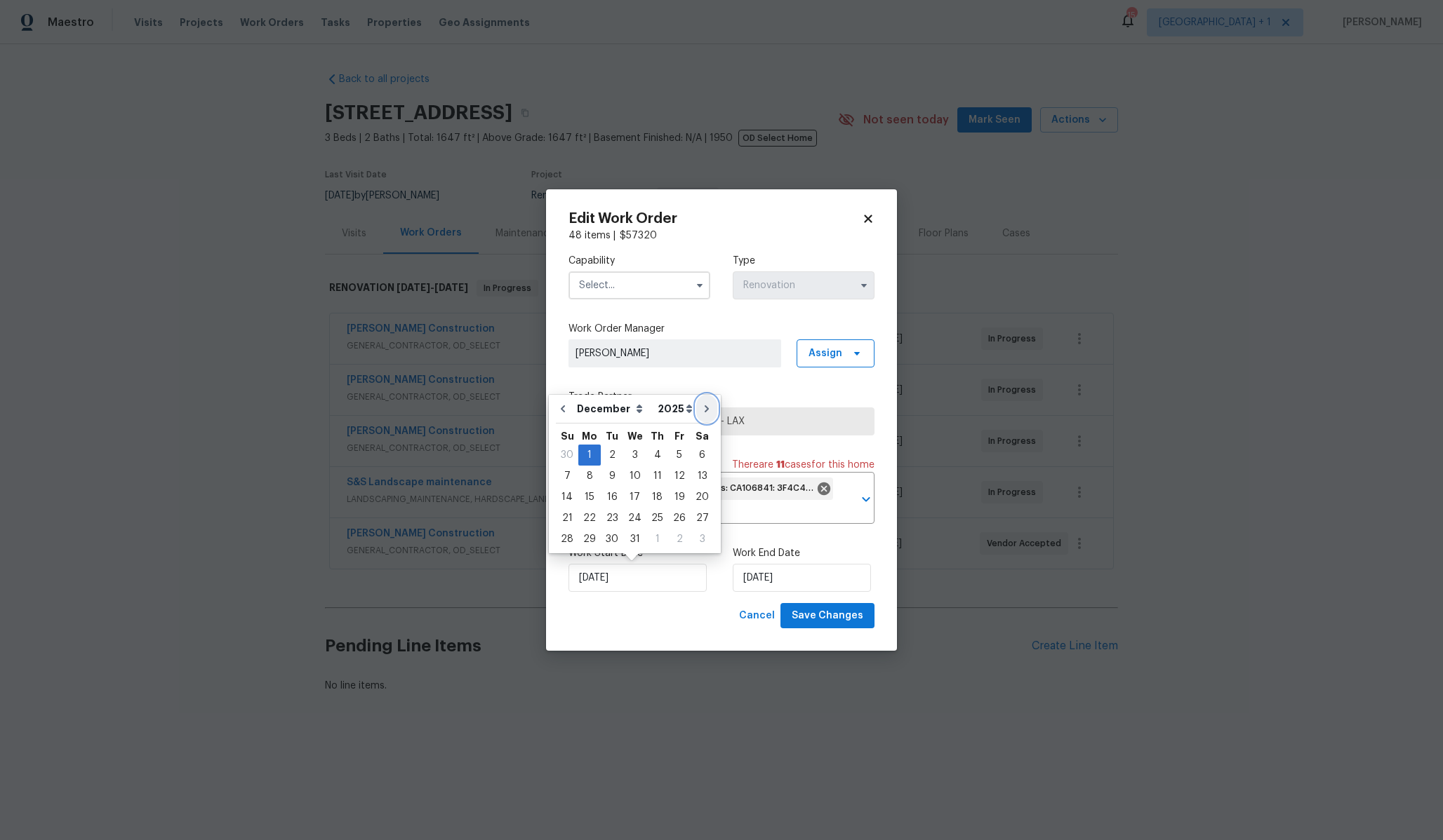
type input "[DATE]"
select select "2026"
select select "0"
click at [701, 408] on icon "Go to next month" at bounding box center [707, 409] width 12 height 12
type input "[DATE]"
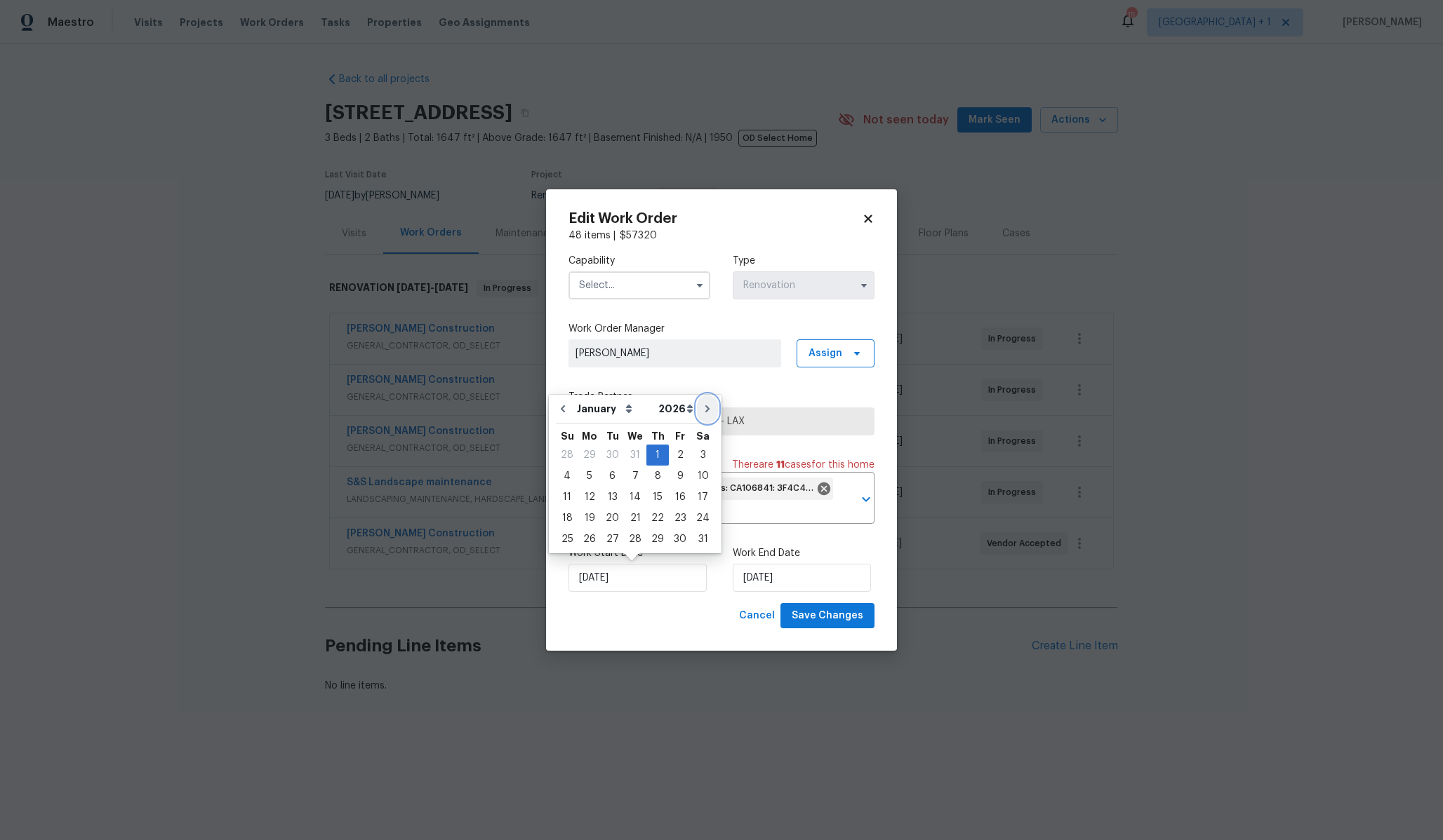
select select "1"
click at [697, 435] on button "Go to next month" at bounding box center [707, 430] width 21 height 28
type input "[DATE]"
select select "2"
click at [564, 411] on icon "Go to previous month" at bounding box center [563, 408] width 4 height 7
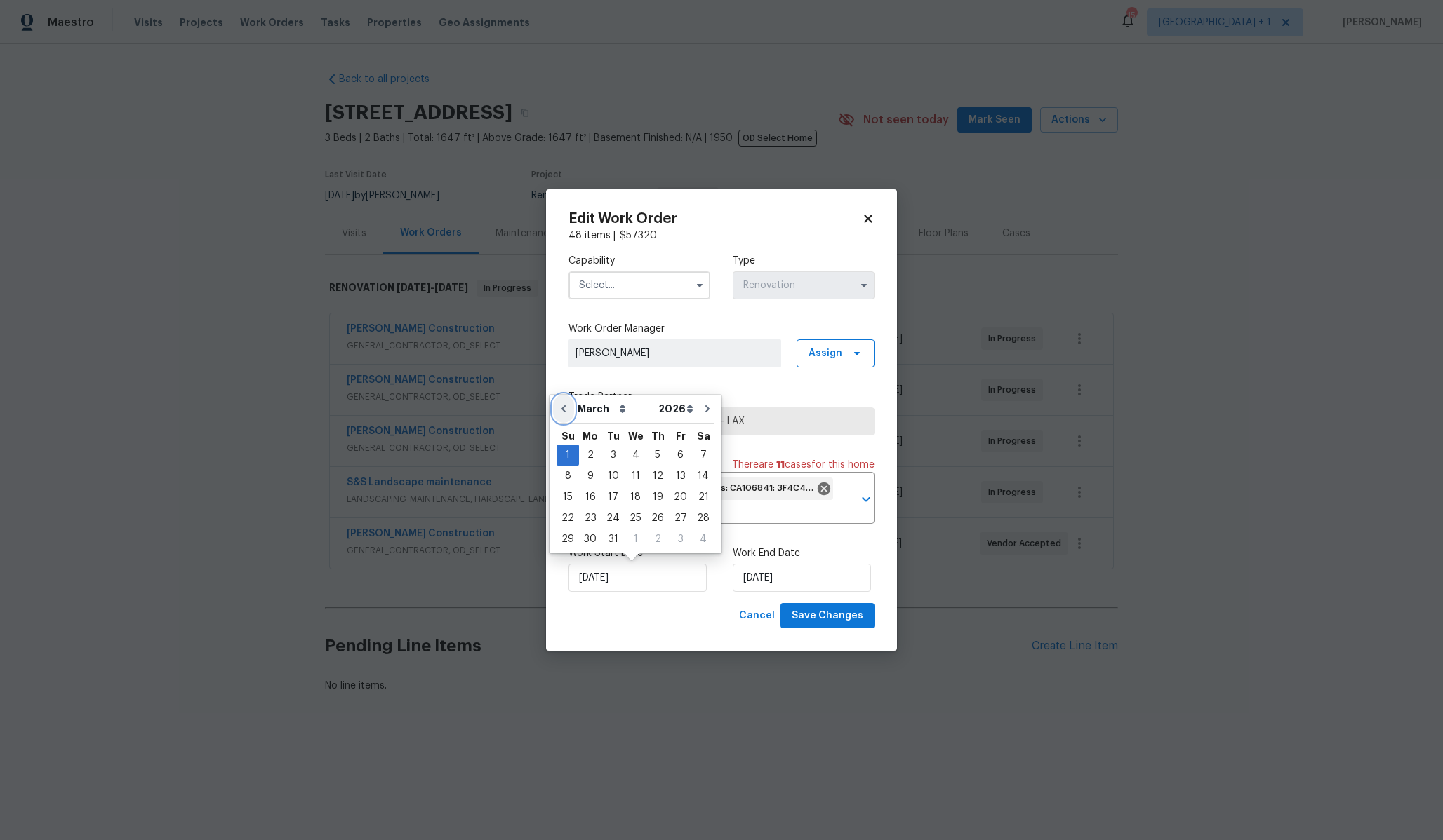
type input "[DATE]"
select select "1"
click at [564, 411] on div "Edit Work Order 48 items | $ 57320 Capability Type Renovation Work Order Manage…" at bounding box center [722, 420] width 351 height 462
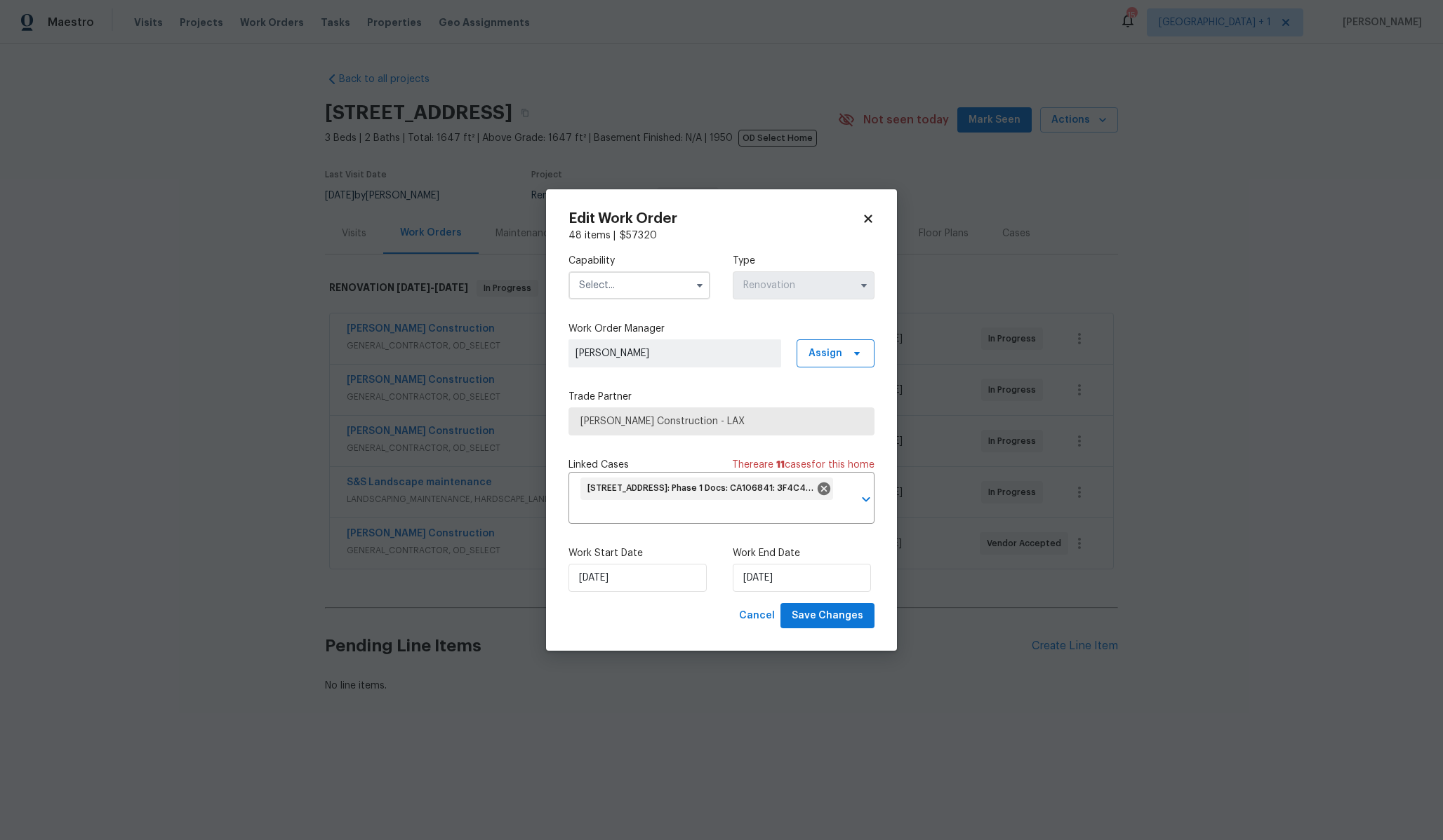
click at [659, 595] on div "Work Start Date [DATE] Work End Date [DATE]" at bounding box center [721, 569] width 306 height 68
select select "1"
select select "2026"
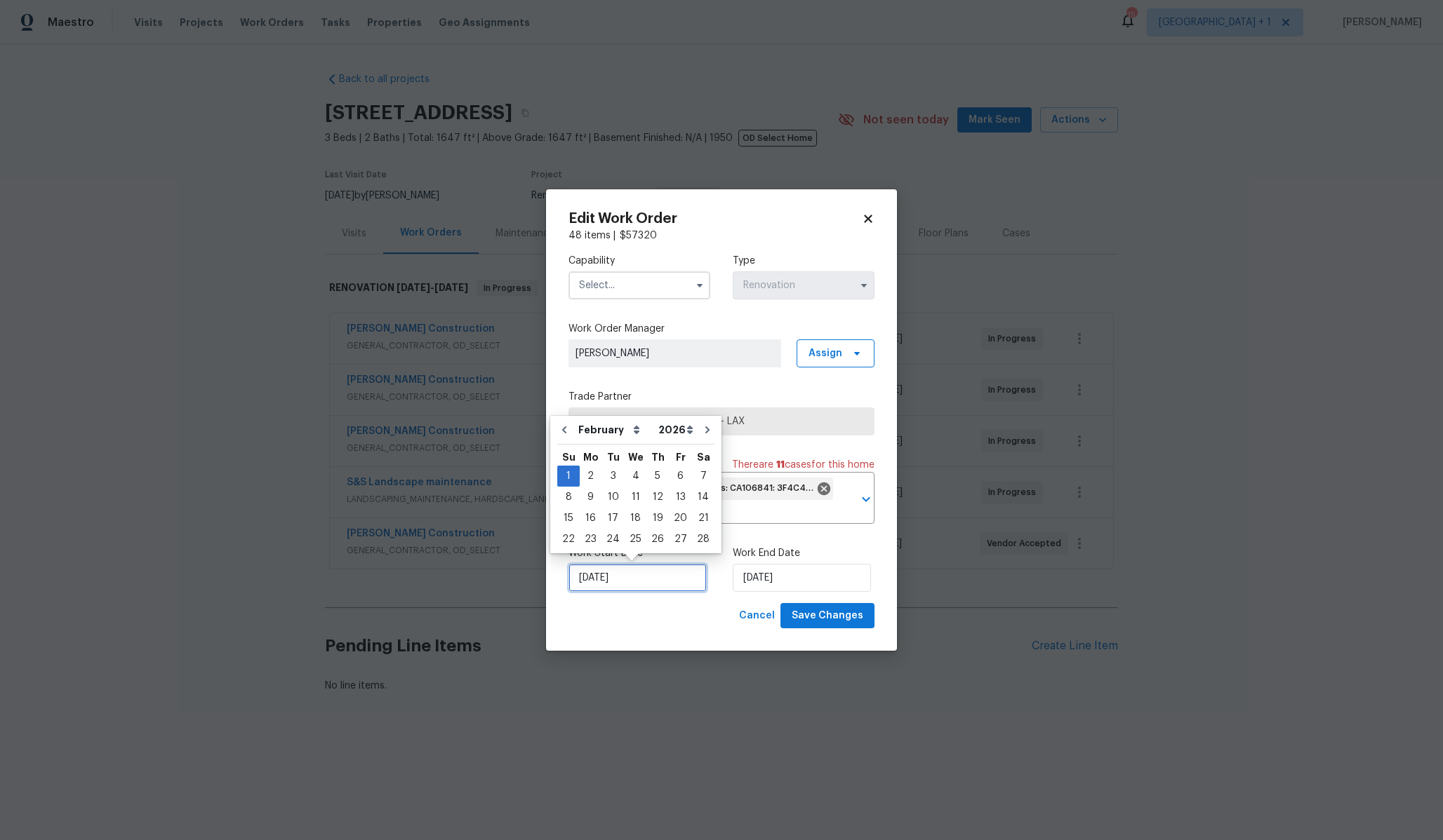
click at [641, 582] on input "[DATE]" at bounding box center [637, 577] width 138 height 28
click at [689, 618] on div "Cancel Save Changes" at bounding box center [721, 616] width 306 height 26
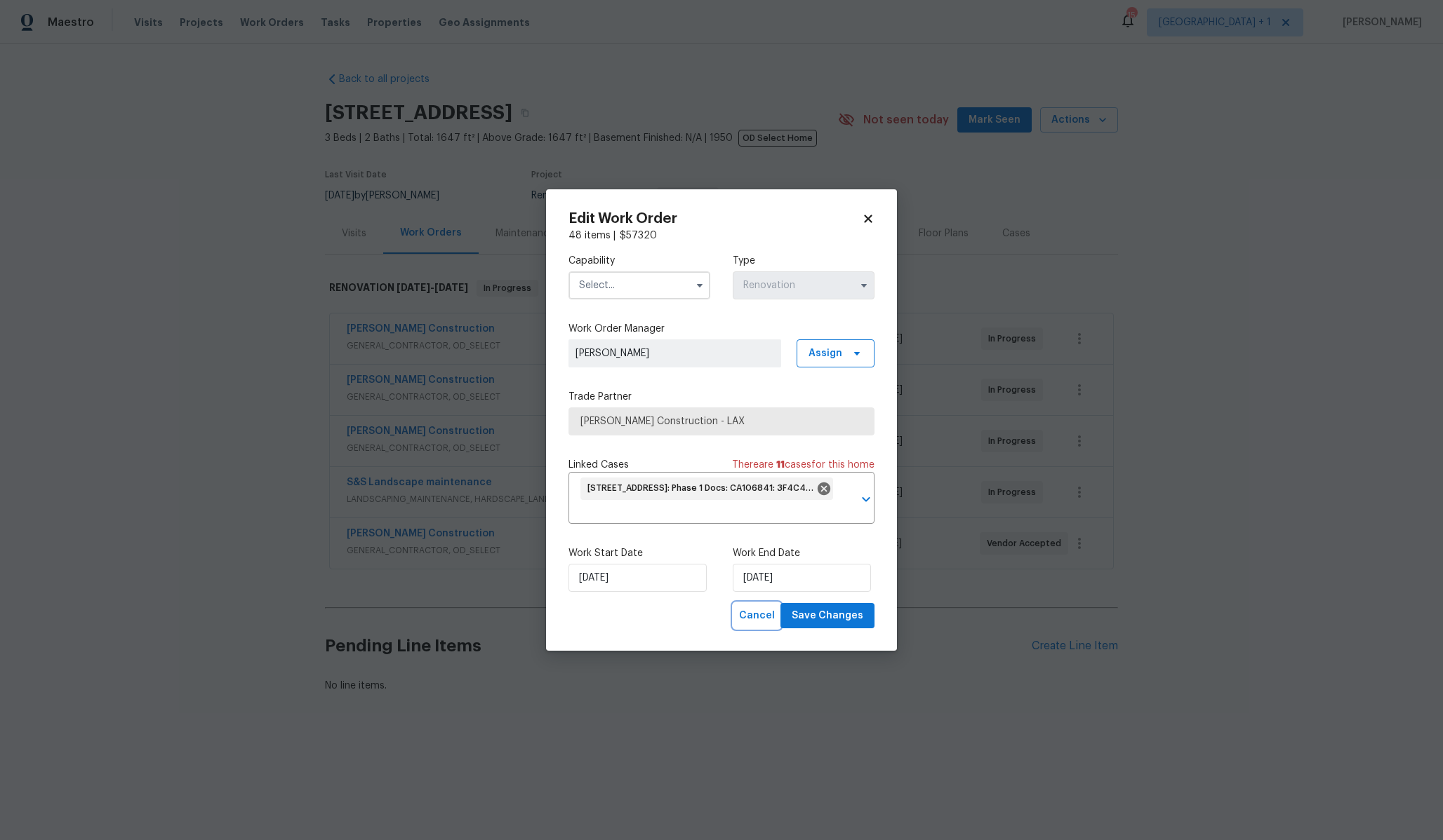
click at [751, 618] on span "Cancel" at bounding box center [756, 616] width 35 height 17
